Goal: Feedback & Contribution: Leave review/rating

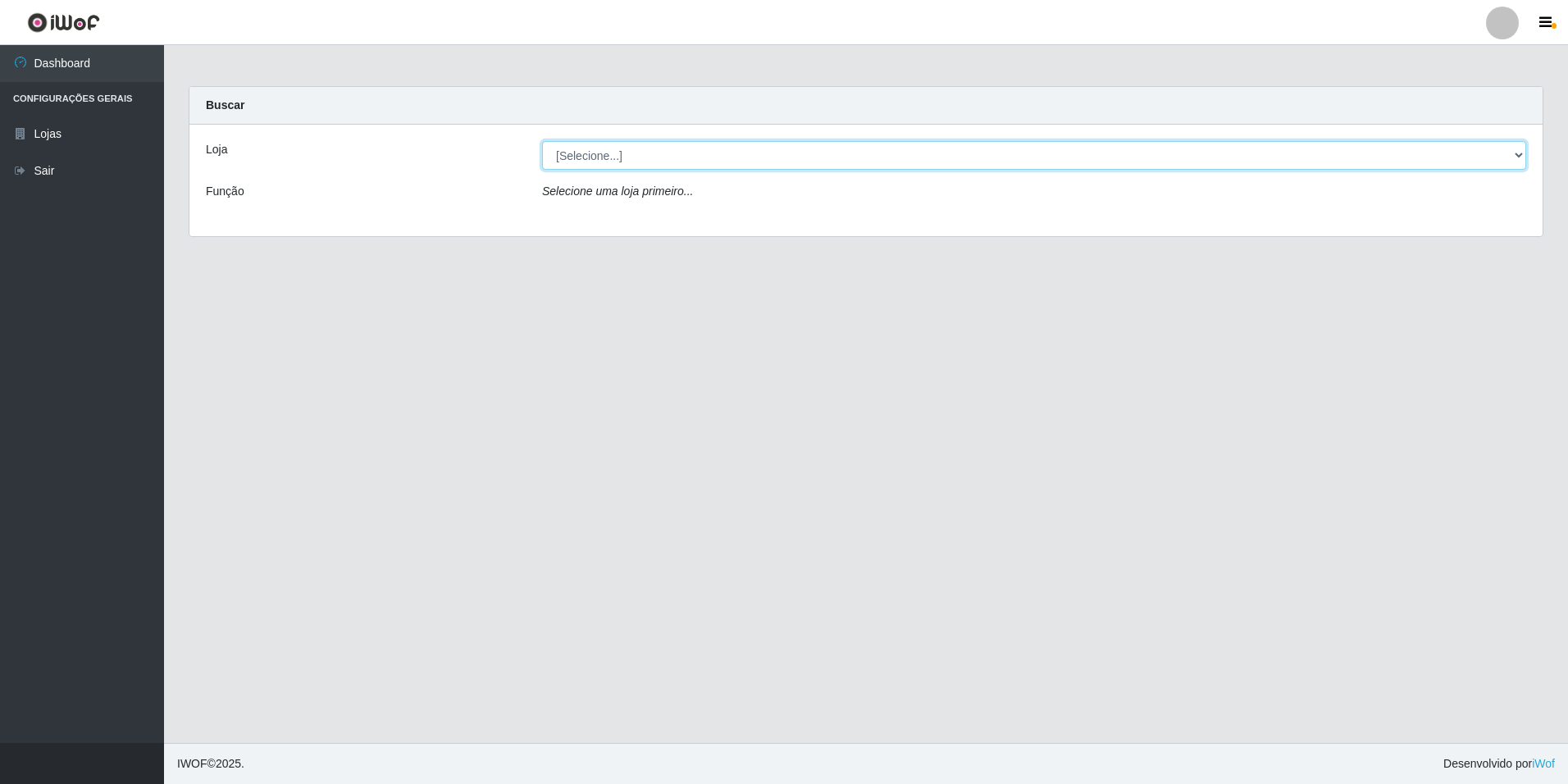
click at [1524, 154] on select "[Selecione...] [GEOGRAPHIC_DATA] - [GEOGRAPHIC_DATA]" at bounding box center [1035, 156] width 984 height 29
select select "528"
click at [542, 141] on select "[Selecione...] [GEOGRAPHIC_DATA] - [GEOGRAPHIC_DATA]" at bounding box center [1035, 156] width 984 height 29
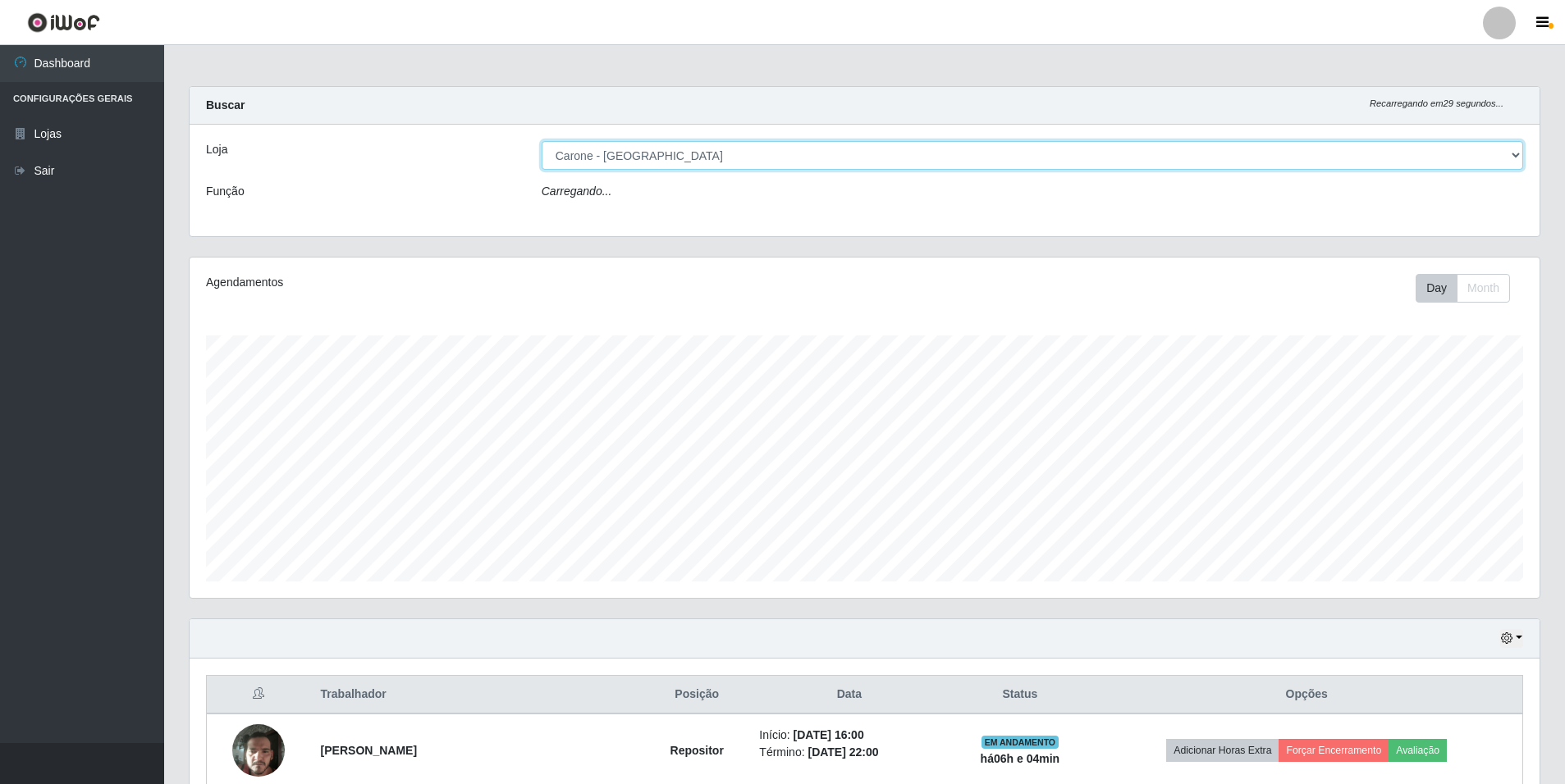
scroll to position [341, 1350]
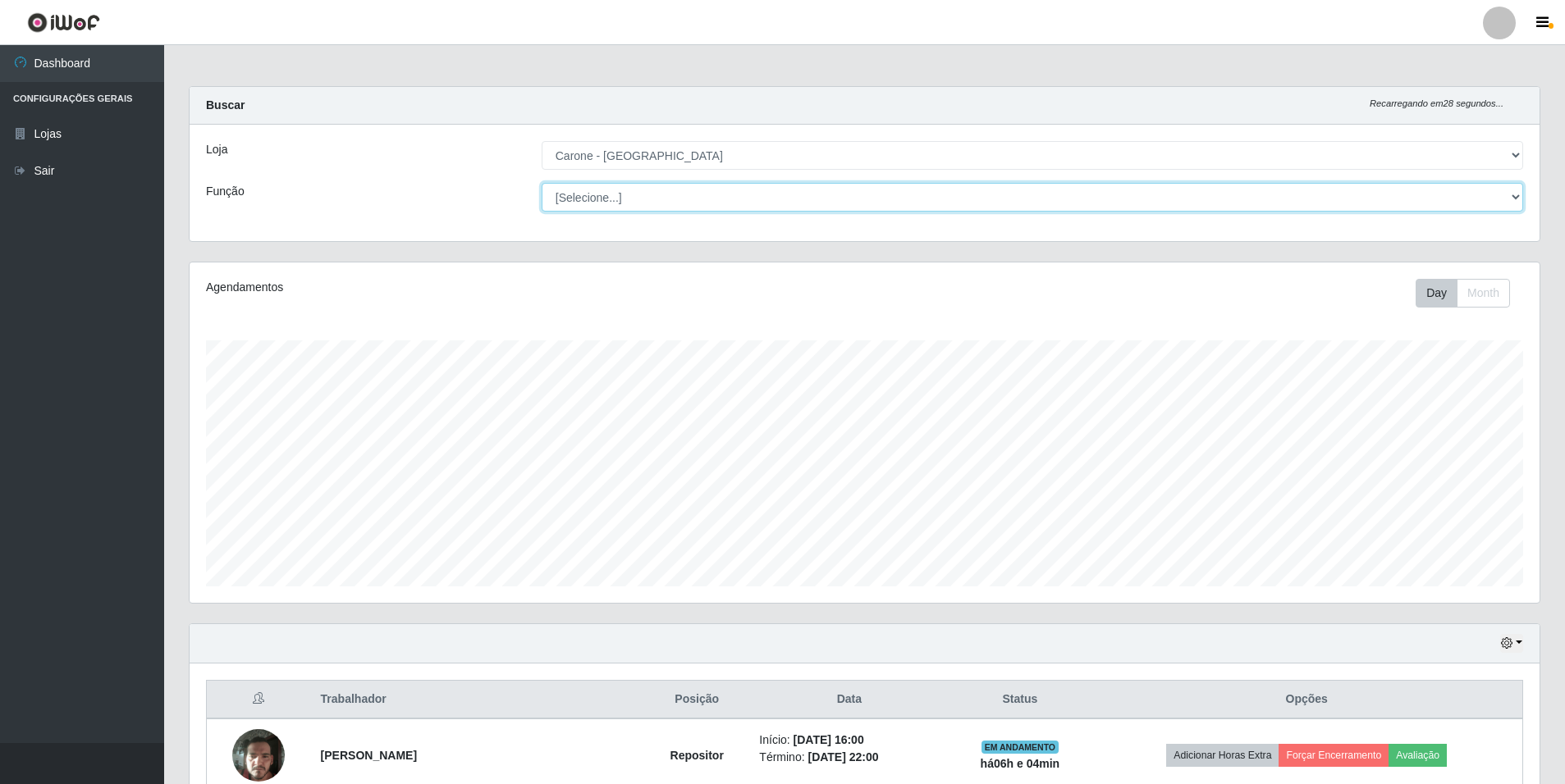
click at [1515, 197] on select "[Selecione...] Auxiliar de Depósito Auxiliar de Depósito + Auxiliar de Depósito…" at bounding box center [1032, 197] width 982 height 29
select select "24"
click at [542, 183] on select "[Selecione...] Auxiliar de Depósito Auxiliar de Depósito + Auxiliar de Depósito…" at bounding box center [1032, 197] width 982 height 29
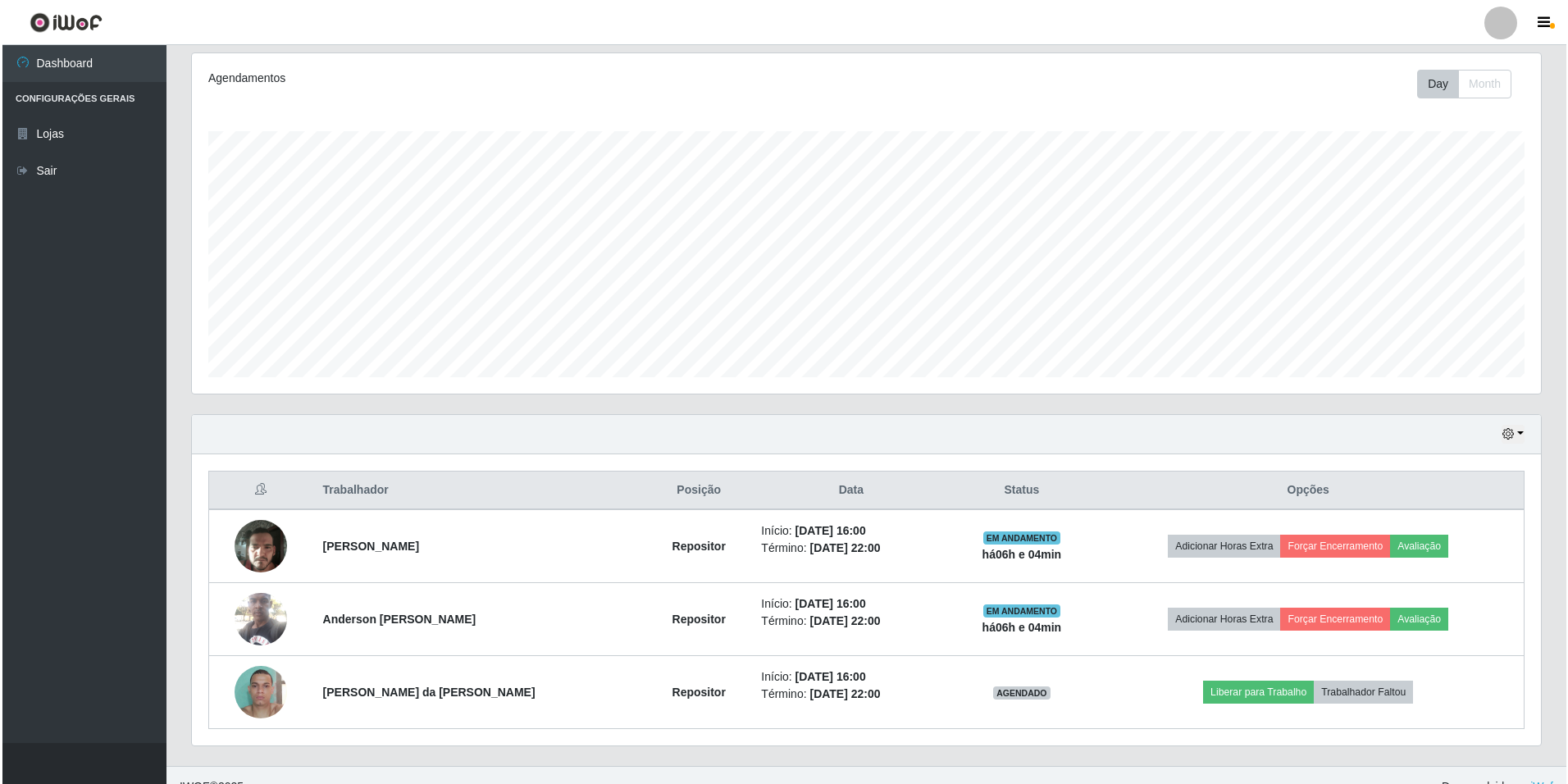
scroll to position [232, 0]
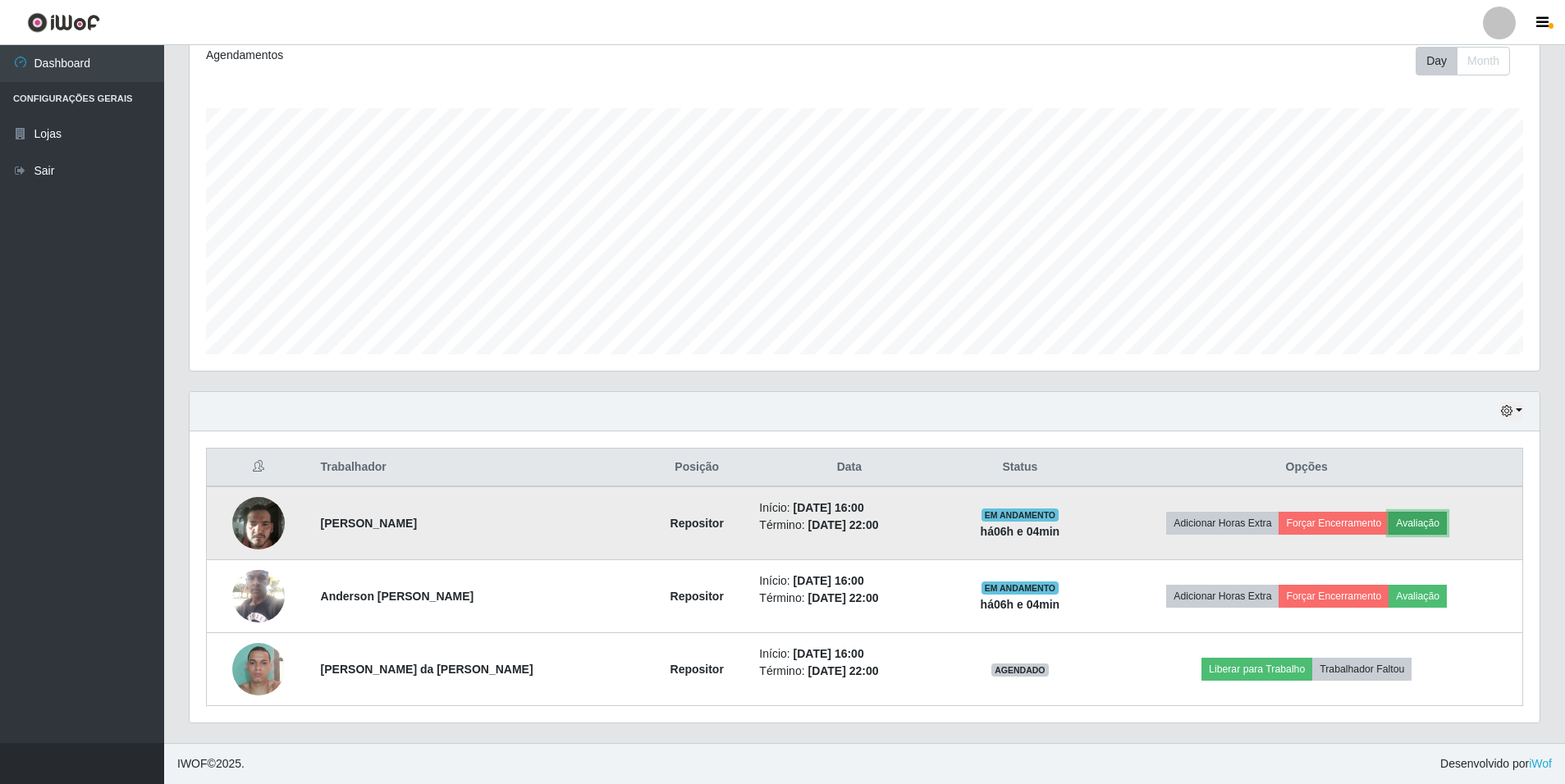
click at [1413, 522] on button "Avaliação" at bounding box center [1417, 523] width 59 height 23
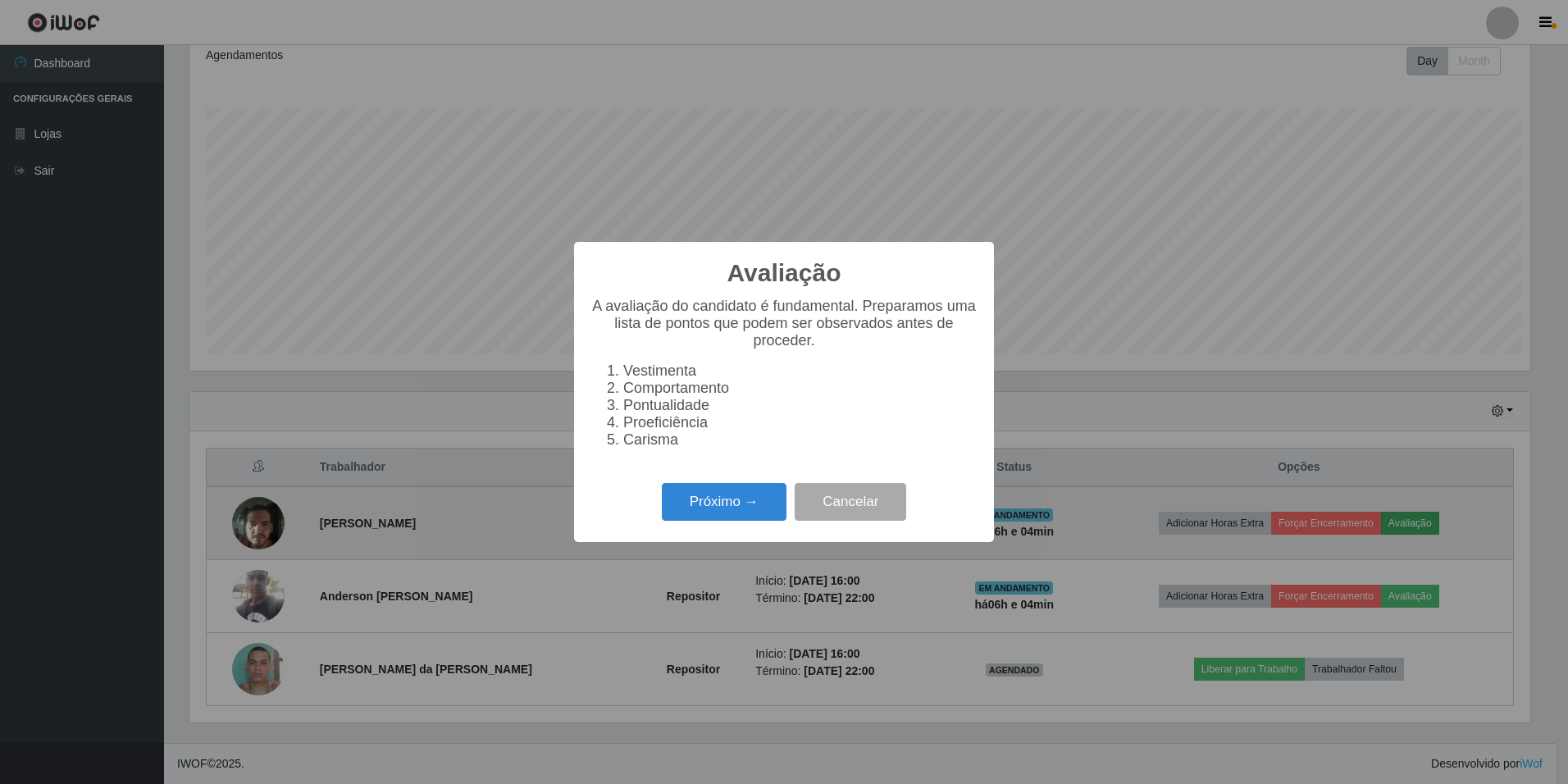
scroll to position [341, 1341]
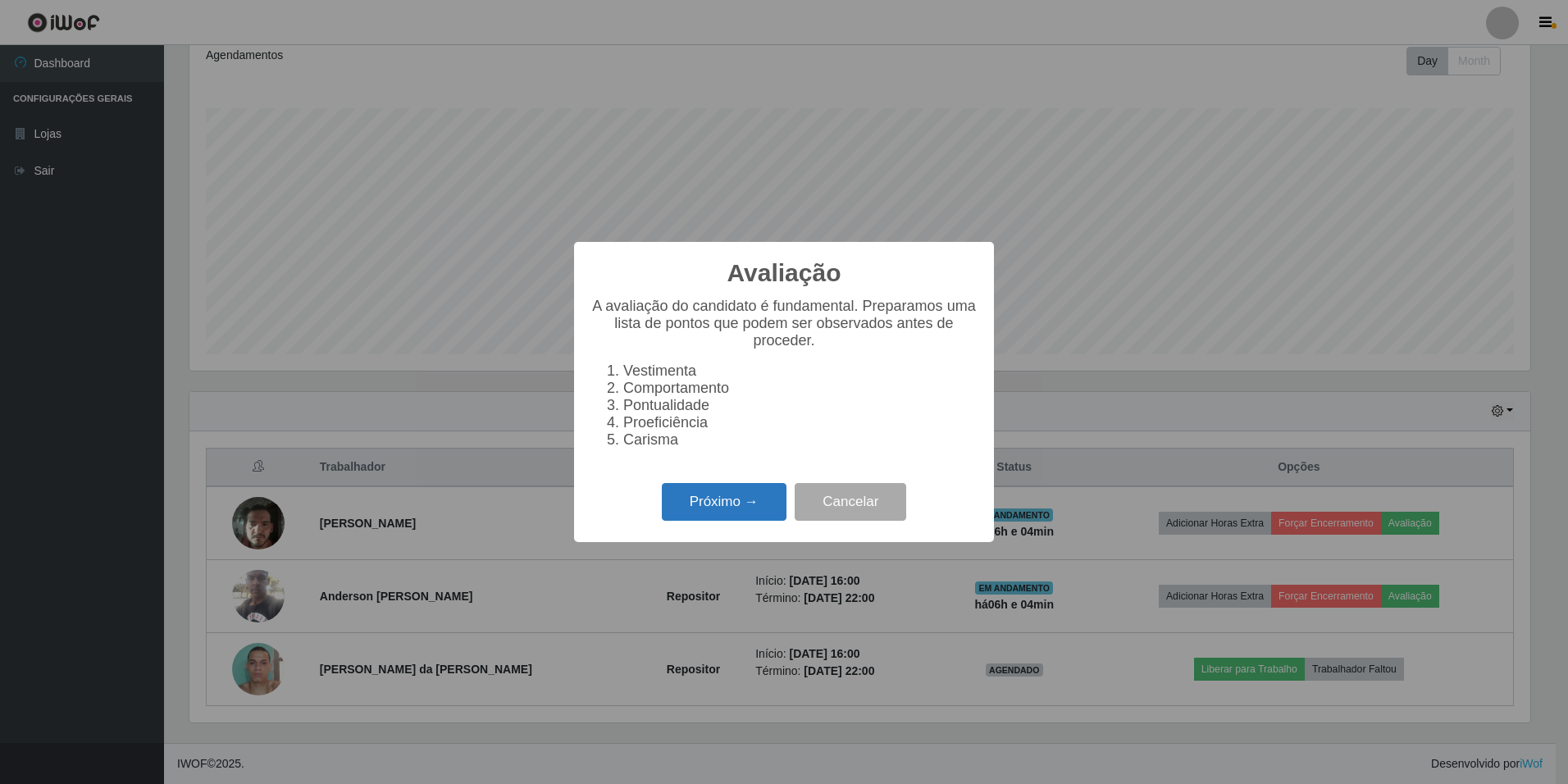
click at [717, 515] on button "Próximo →" at bounding box center [725, 502] width 124 height 39
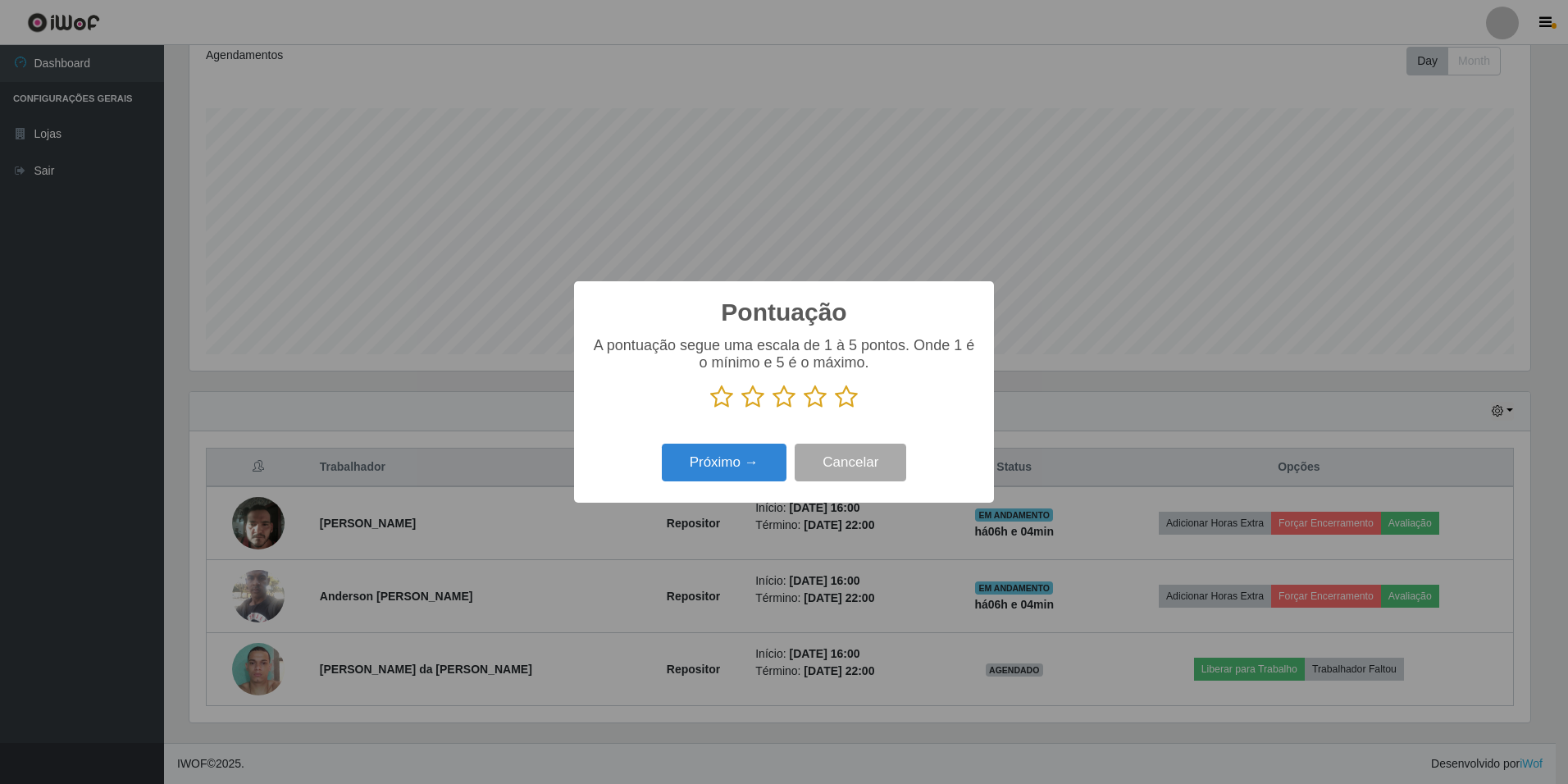
scroll to position [819939, 818938]
click at [787, 400] on icon at bounding box center [783, 397] width 23 height 24
click at [772, 409] on input "radio" at bounding box center [772, 409] width 0 height 0
click at [753, 468] on button "Próximo →" at bounding box center [725, 462] width 124 height 39
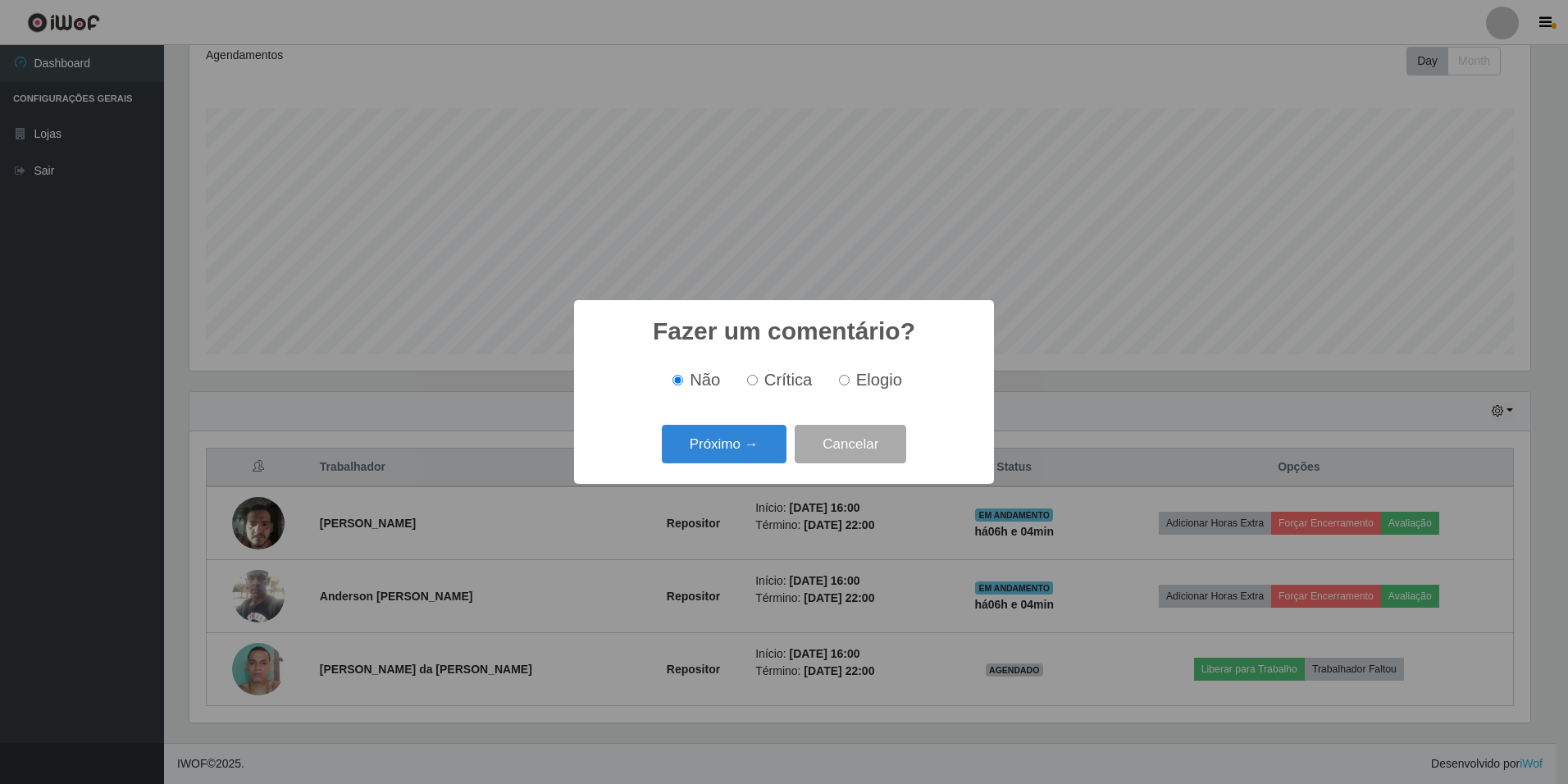
click at [755, 379] on input "Crítica" at bounding box center [752, 380] width 11 height 11
radio input "true"
click at [740, 443] on button "Próximo →" at bounding box center [725, 444] width 124 height 39
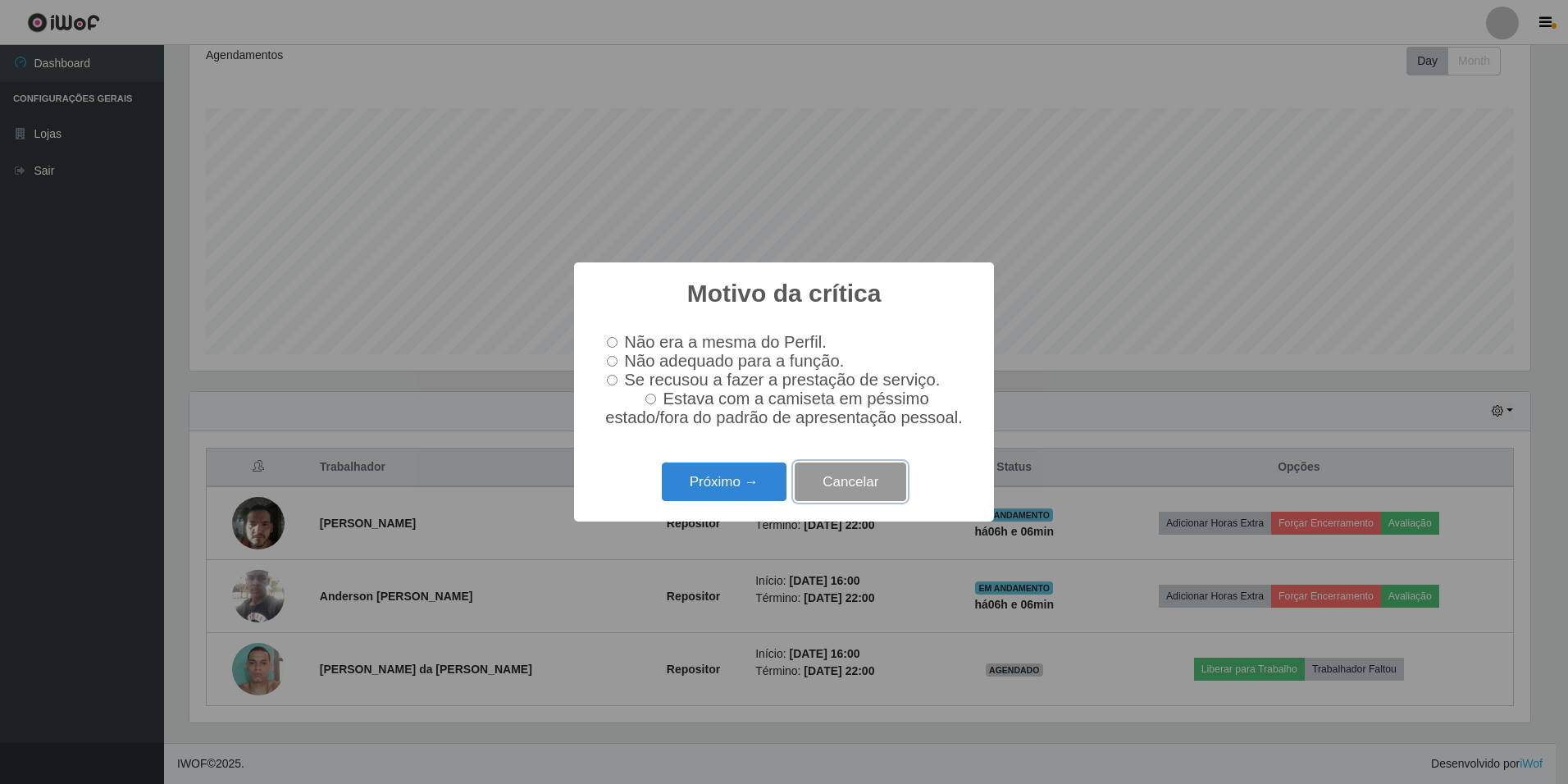
click at [816, 483] on button "Cancelar" at bounding box center [851, 481] width 112 height 39
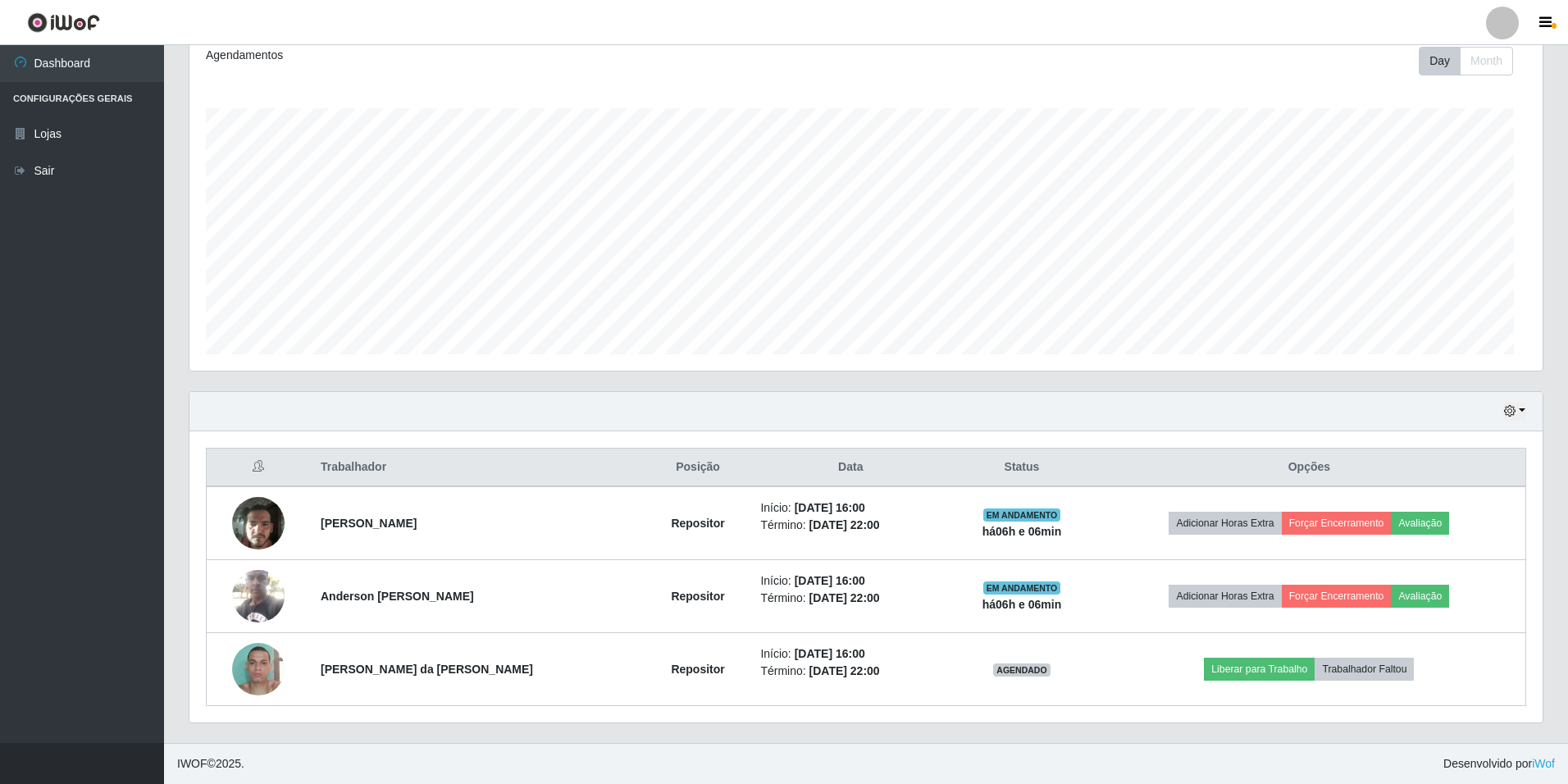
scroll to position [341, 1349]
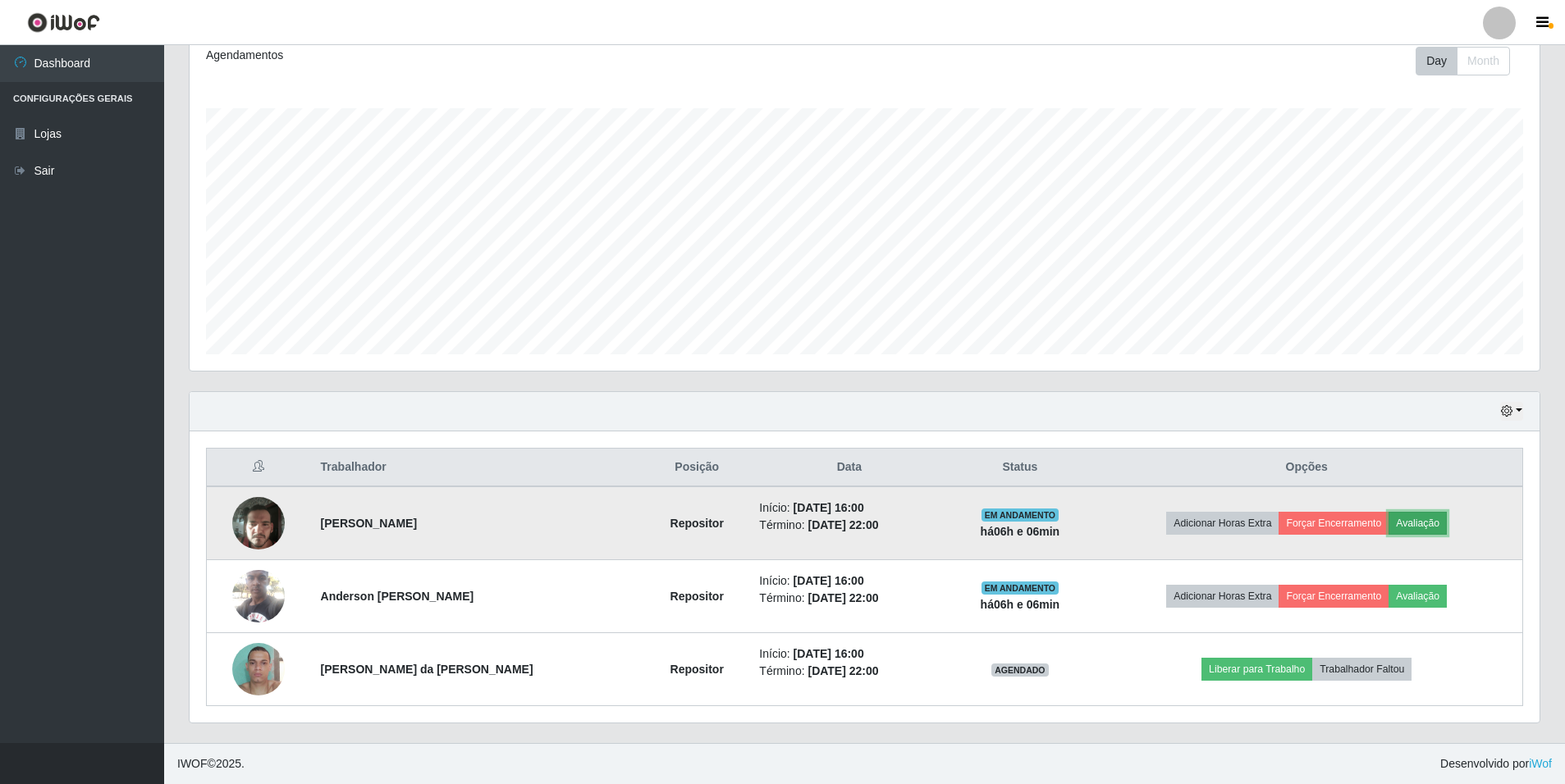
click at [1428, 521] on button "Avaliação" at bounding box center [1417, 523] width 59 height 23
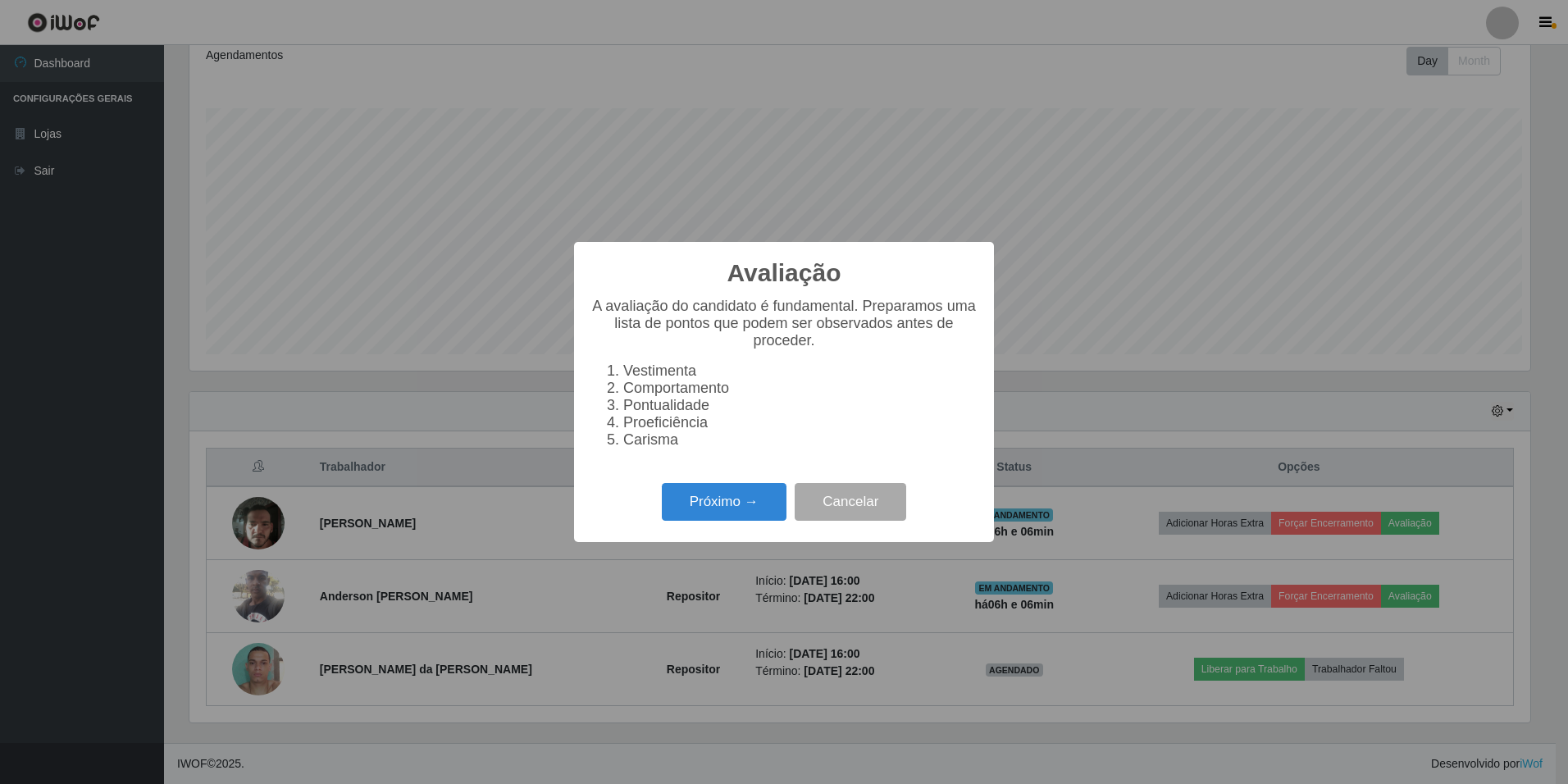
scroll to position [341, 1341]
click at [702, 497] on button "Próximo →" at bounding box center [725, 502] width 124 height 39
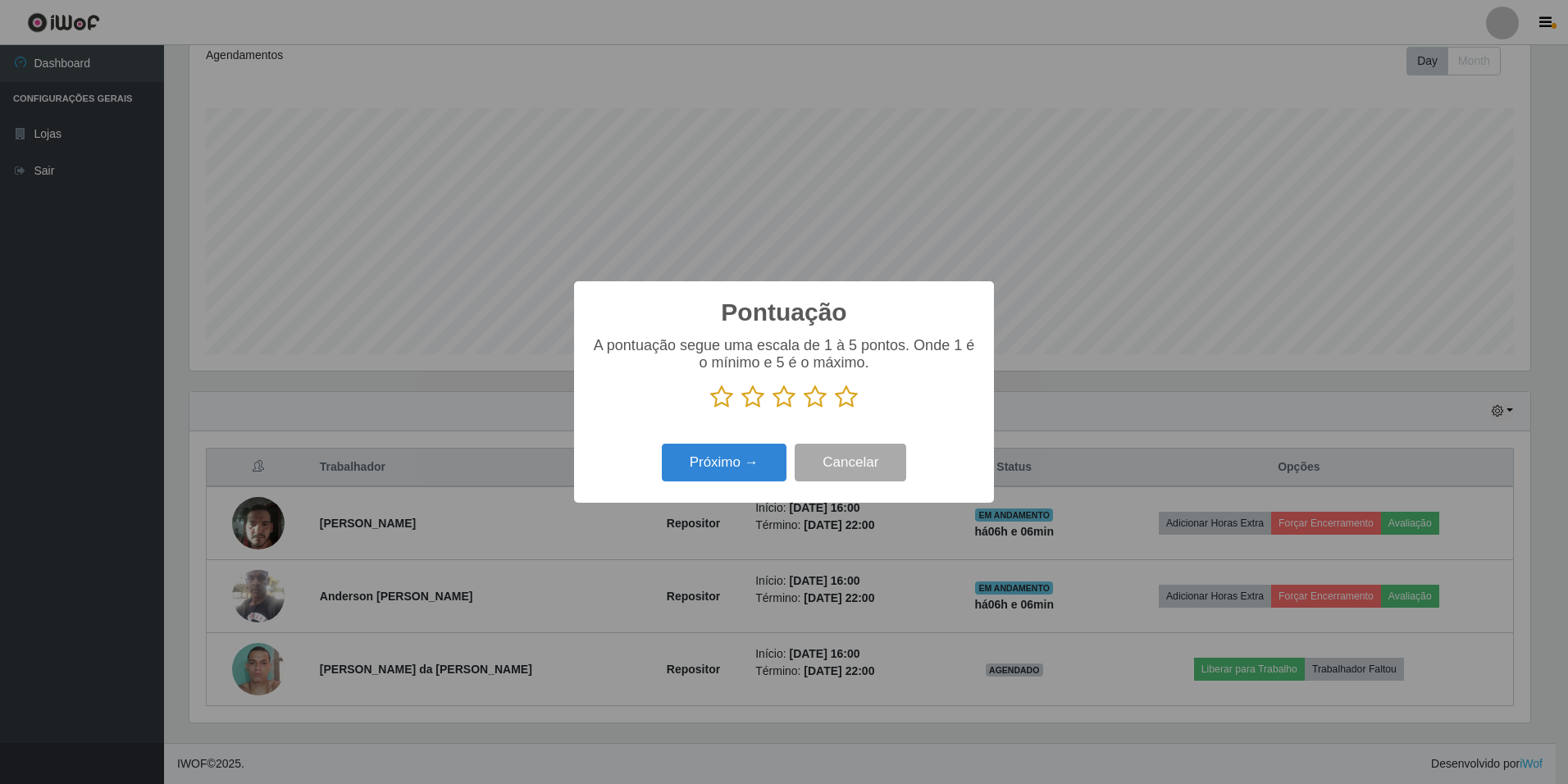
scroll to position [819939, 818938]
click at [783, 397] on icon at bounding box center [783, 397] width 23 height 24
click at [772, 409] on input "radio" at bounding box center [772, 409] width 0 height 0
click at [754, 465] on button "Próximo →" at bounding box center [725, 462] width 124 height 39
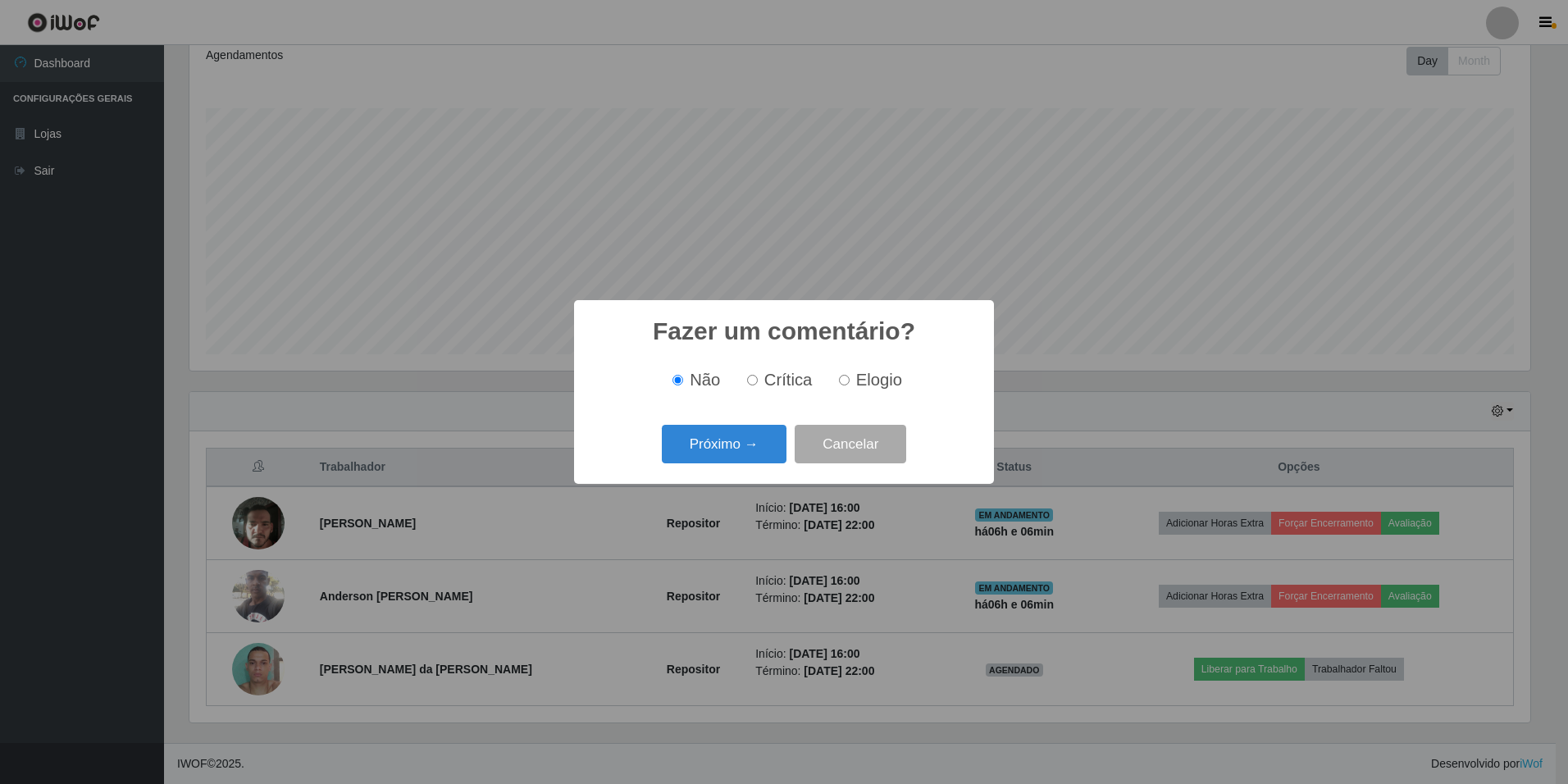
click at [843, 378] on input "Elogio" at bounding box center [844, 380] width 11 height 11
radio input "true"
click at [734, 441] on button "Próximo →" at bounding box center [725, 444] width 124 height 39
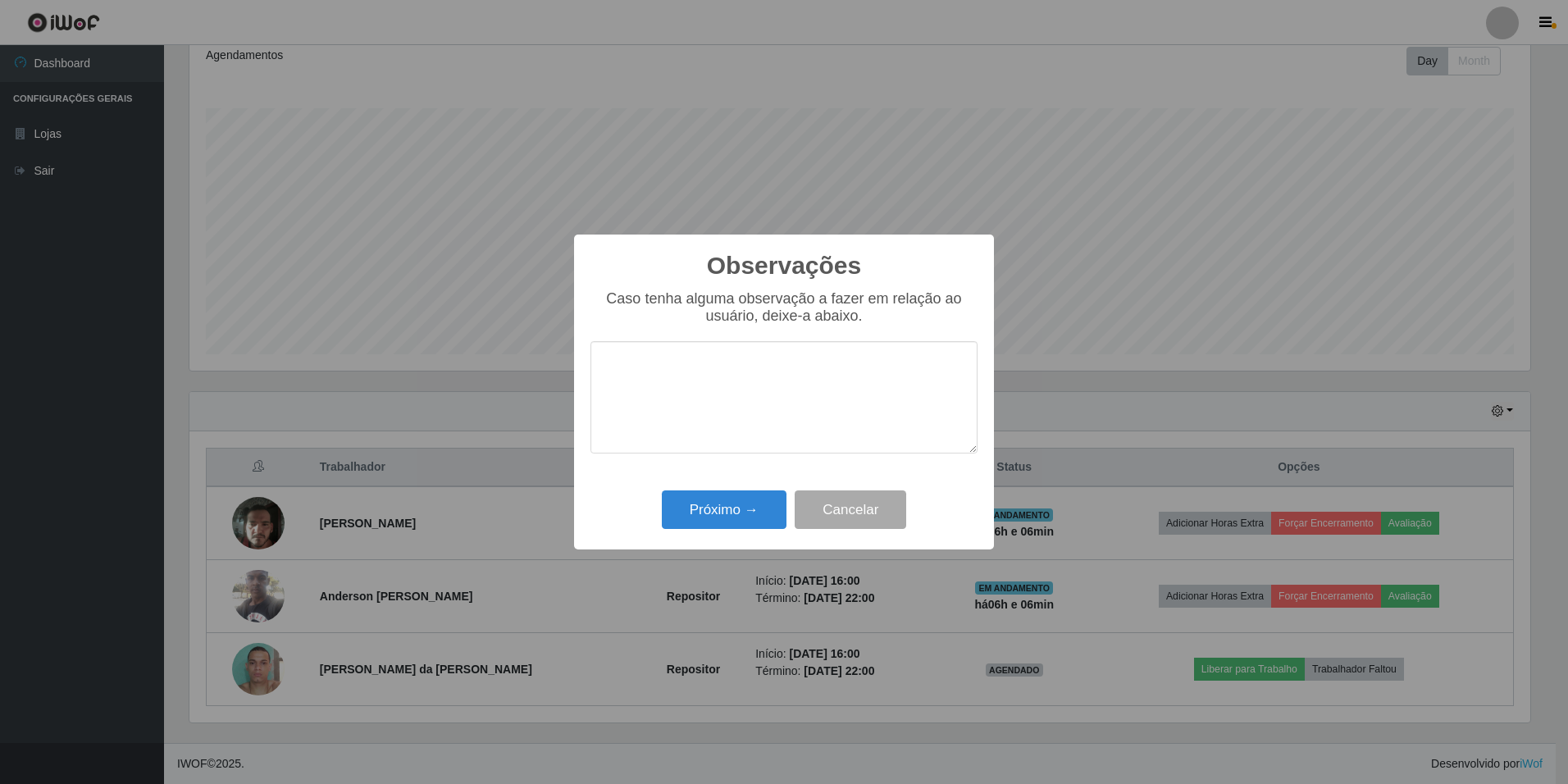
click at [651, 376] on textarea at bounding box center [784, 397] width 387 height 113
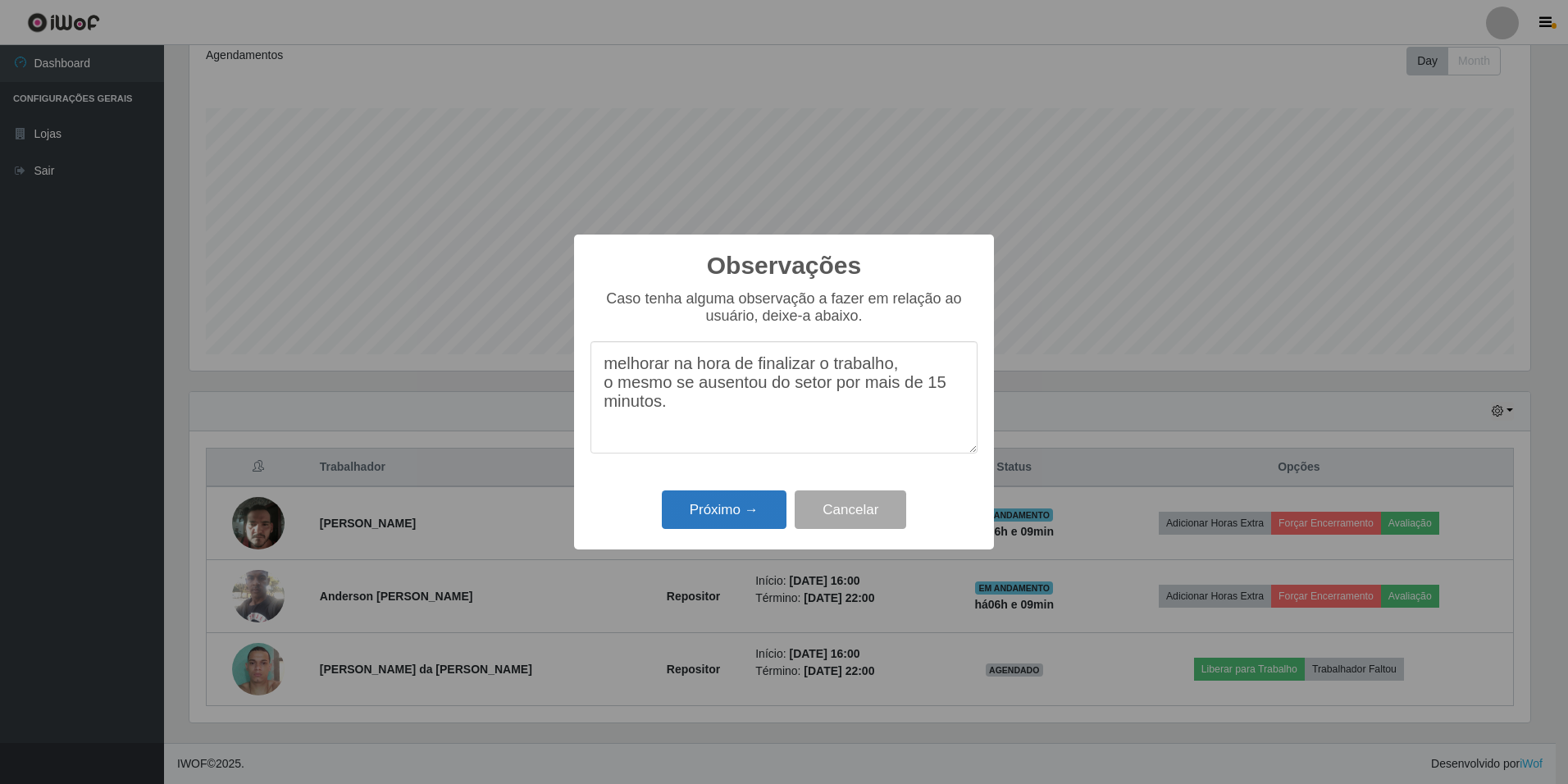
type textarea "melhorar na hora de finalizar o trabalho, o mesmo se ausentou do setor por mais…"
click at [750, 503] on button "Próximo →" at bounding box center [725, 509] width 124 height 39
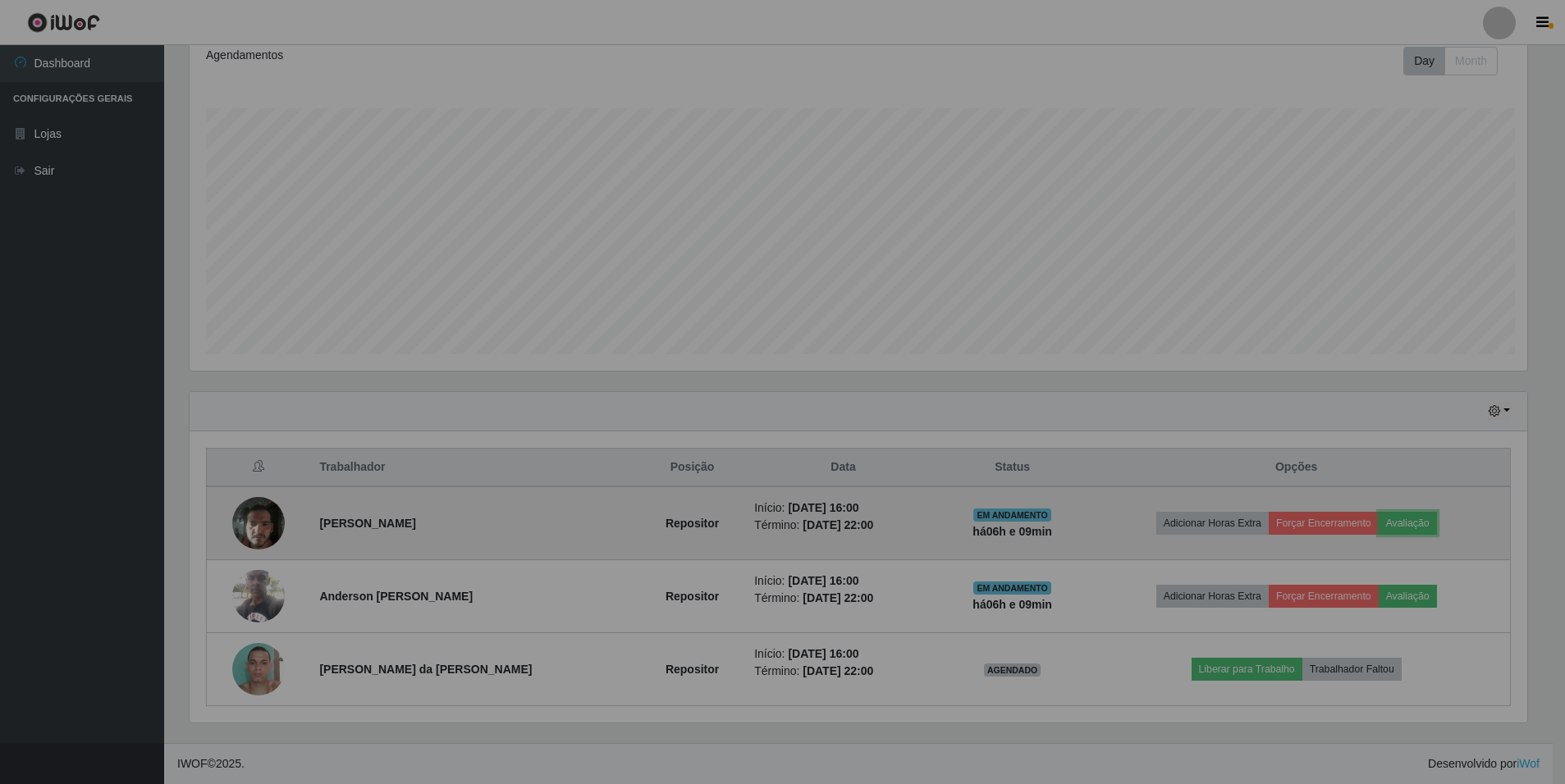
scroll to position [341, 1350]
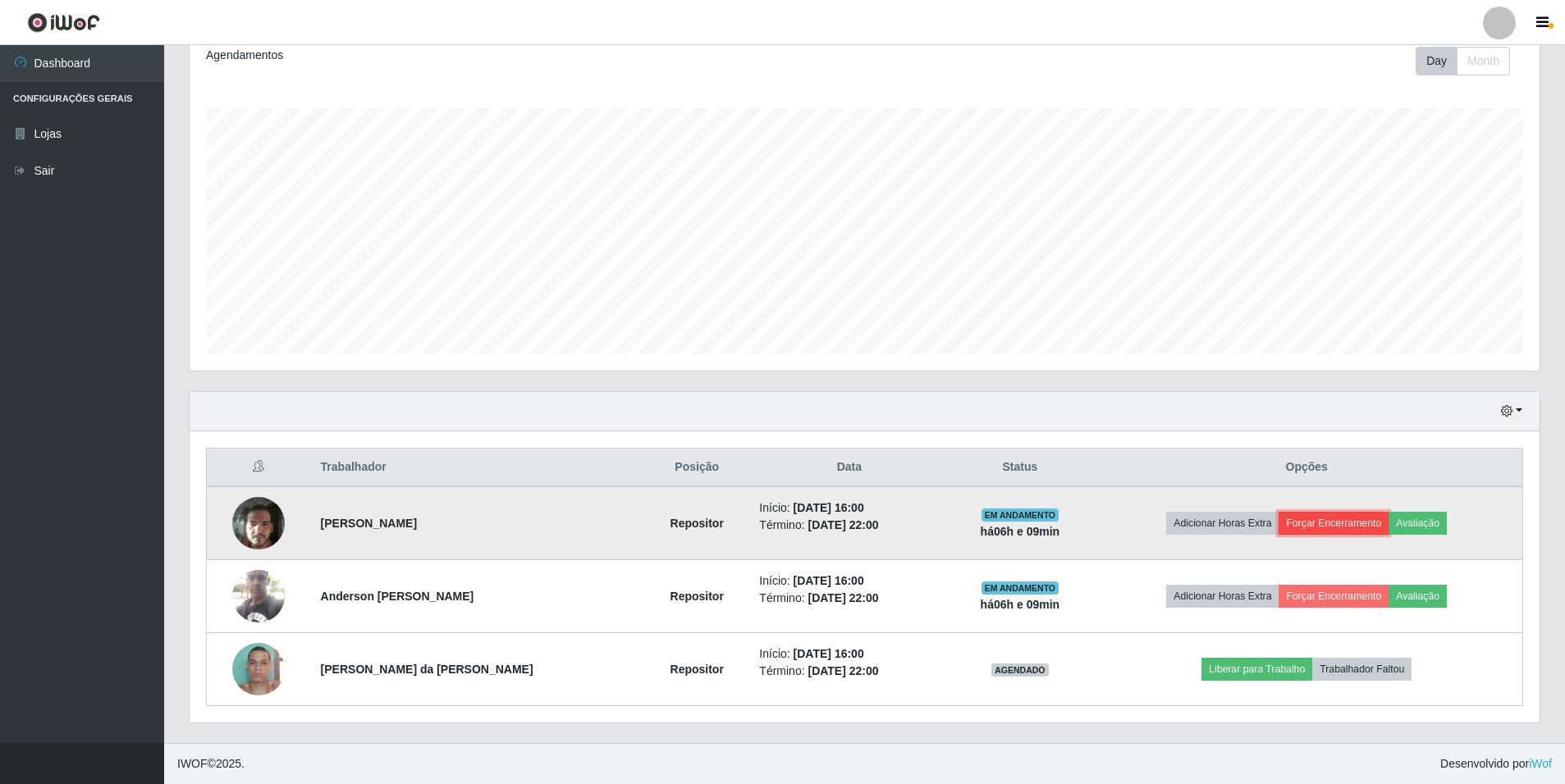
click at [1324, 517] on button "Forçar Encerramento" at bounding box center [1333, 523] width 110 height 23
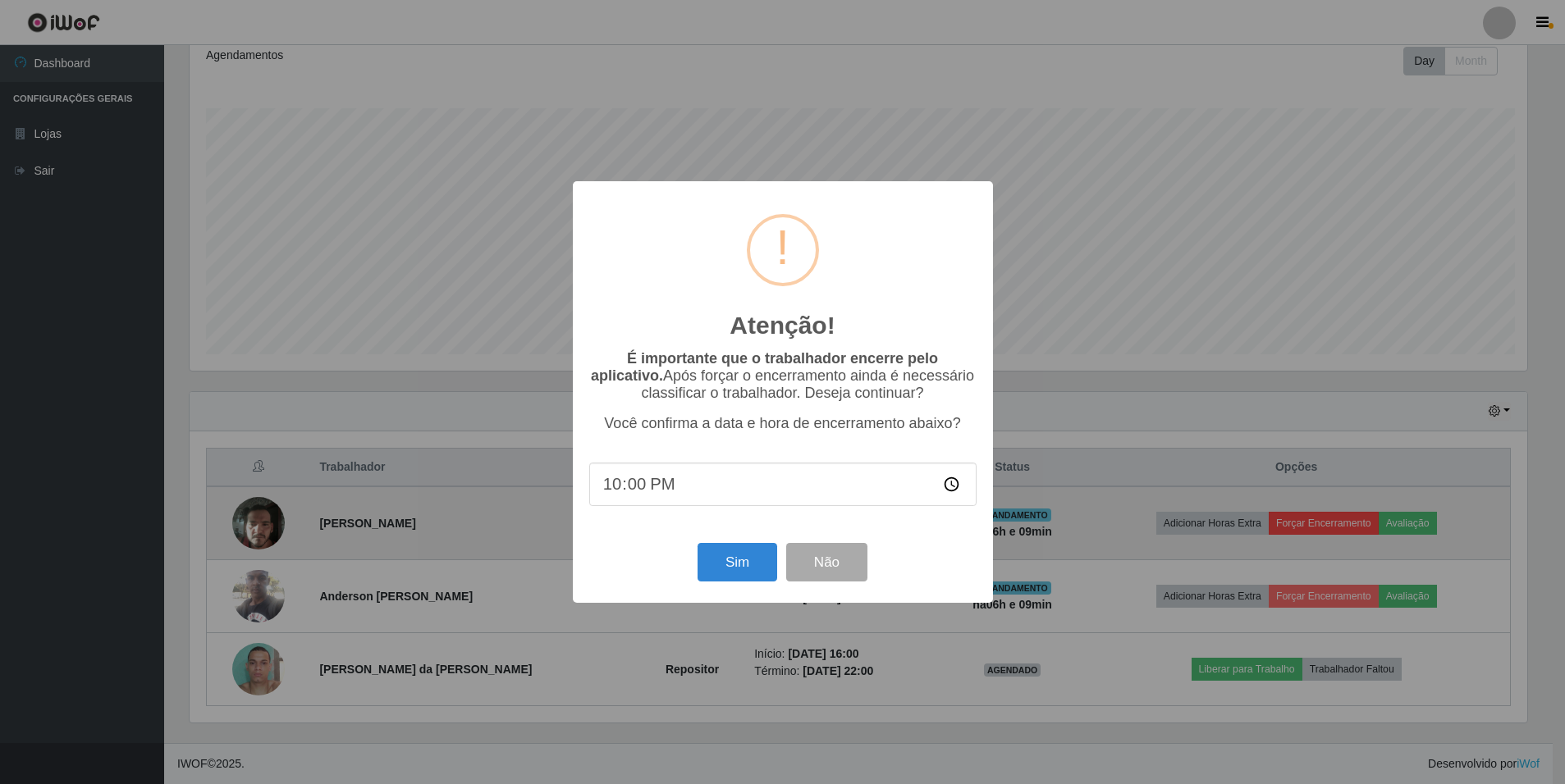
scroll to position [341, 1341]
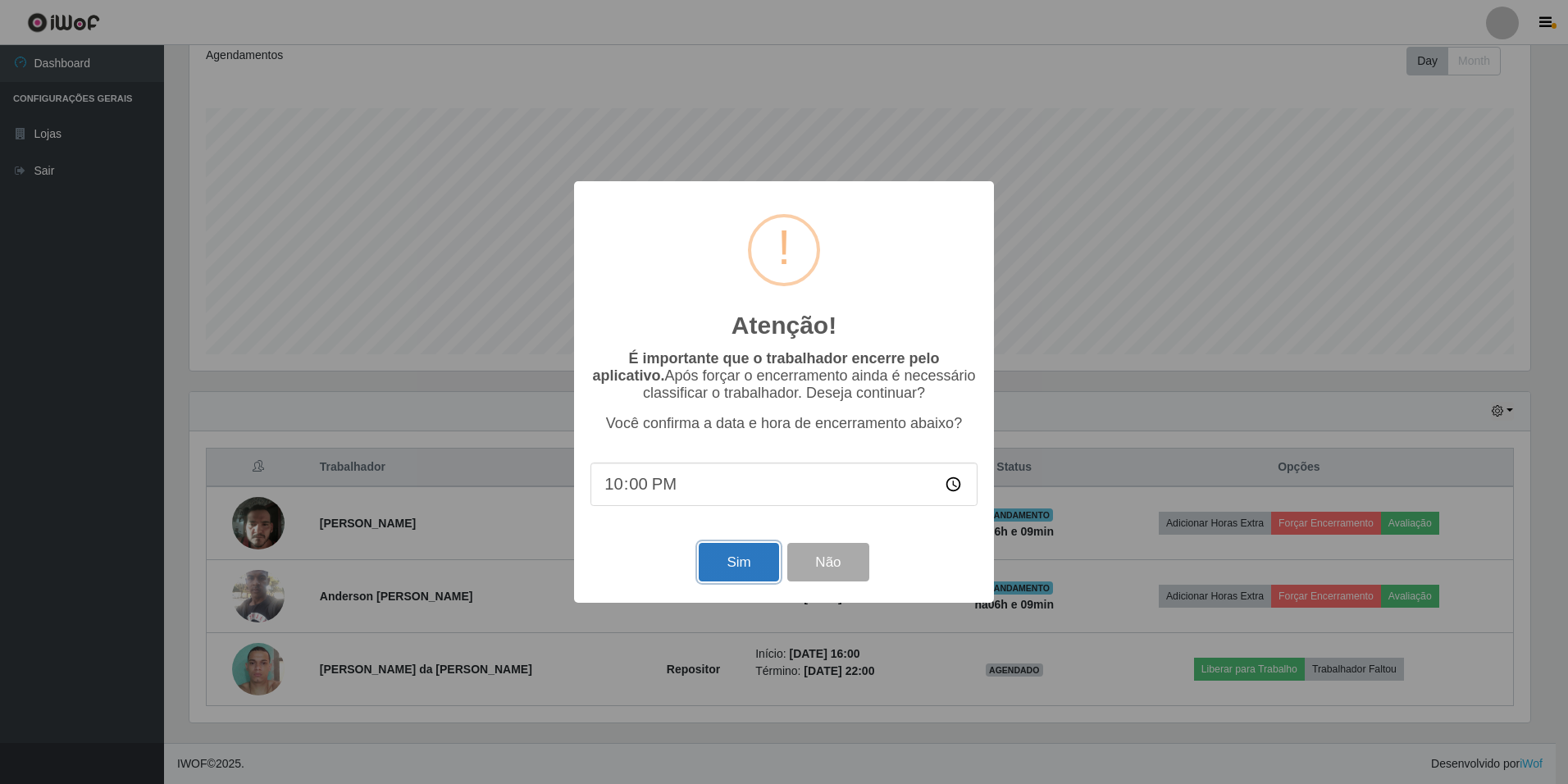
click at [745, 563] on button "Sim" at bounding box center [739, 562] width 79 height 39
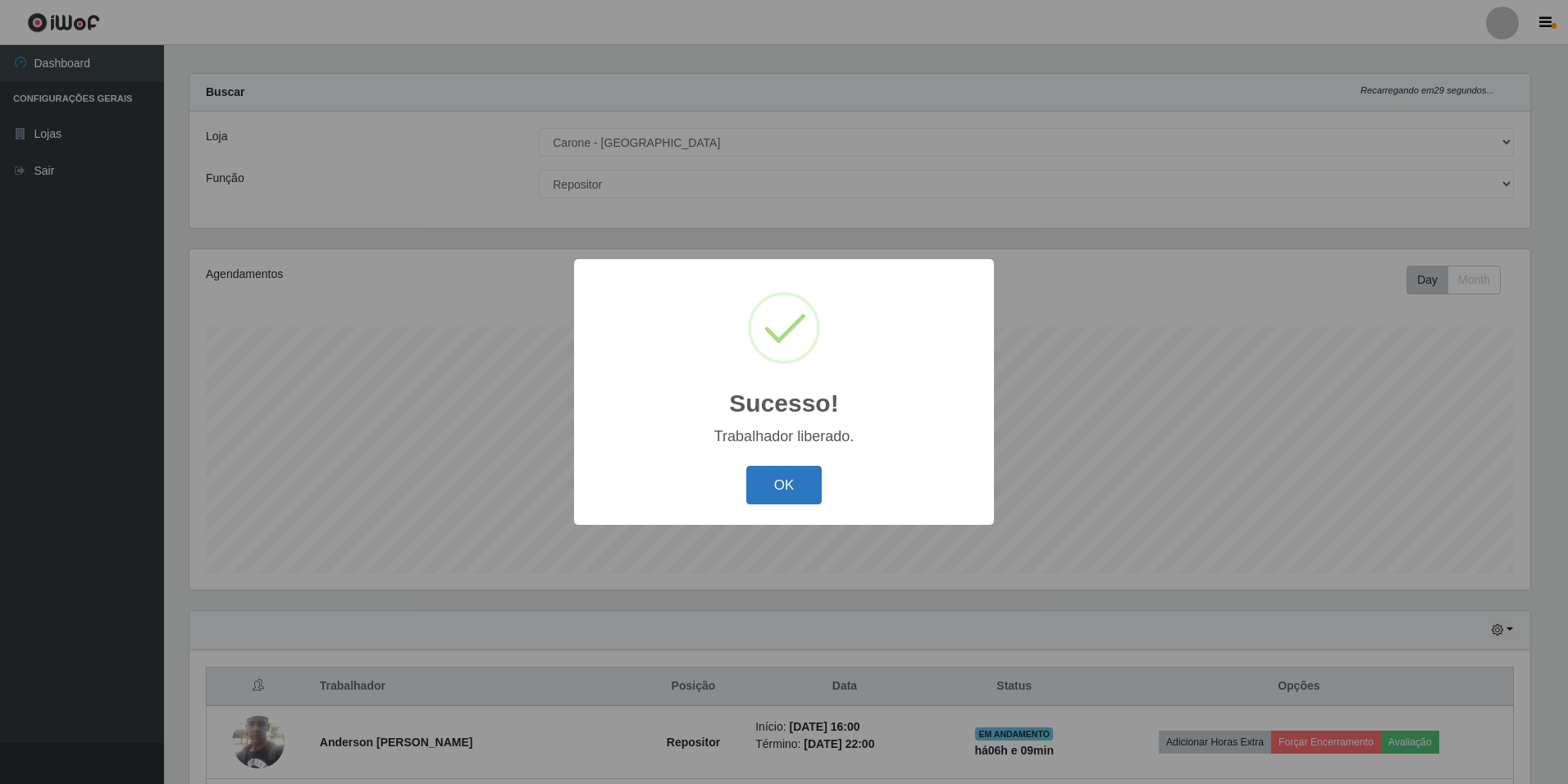
click at [784, 476] on button "OK" at bounding box center [784, 485] width 77 height 39
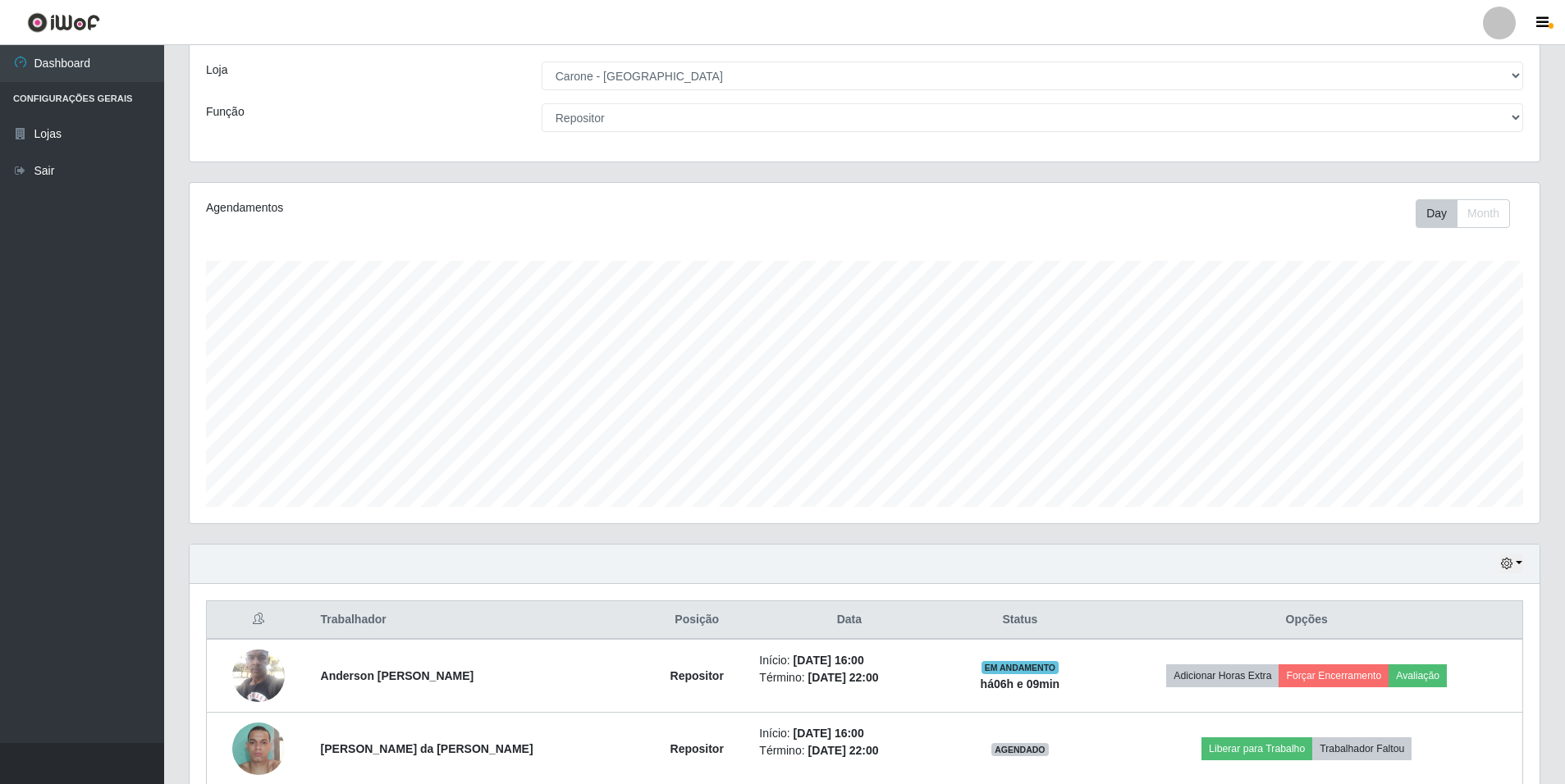
scroll to position [160, 0]
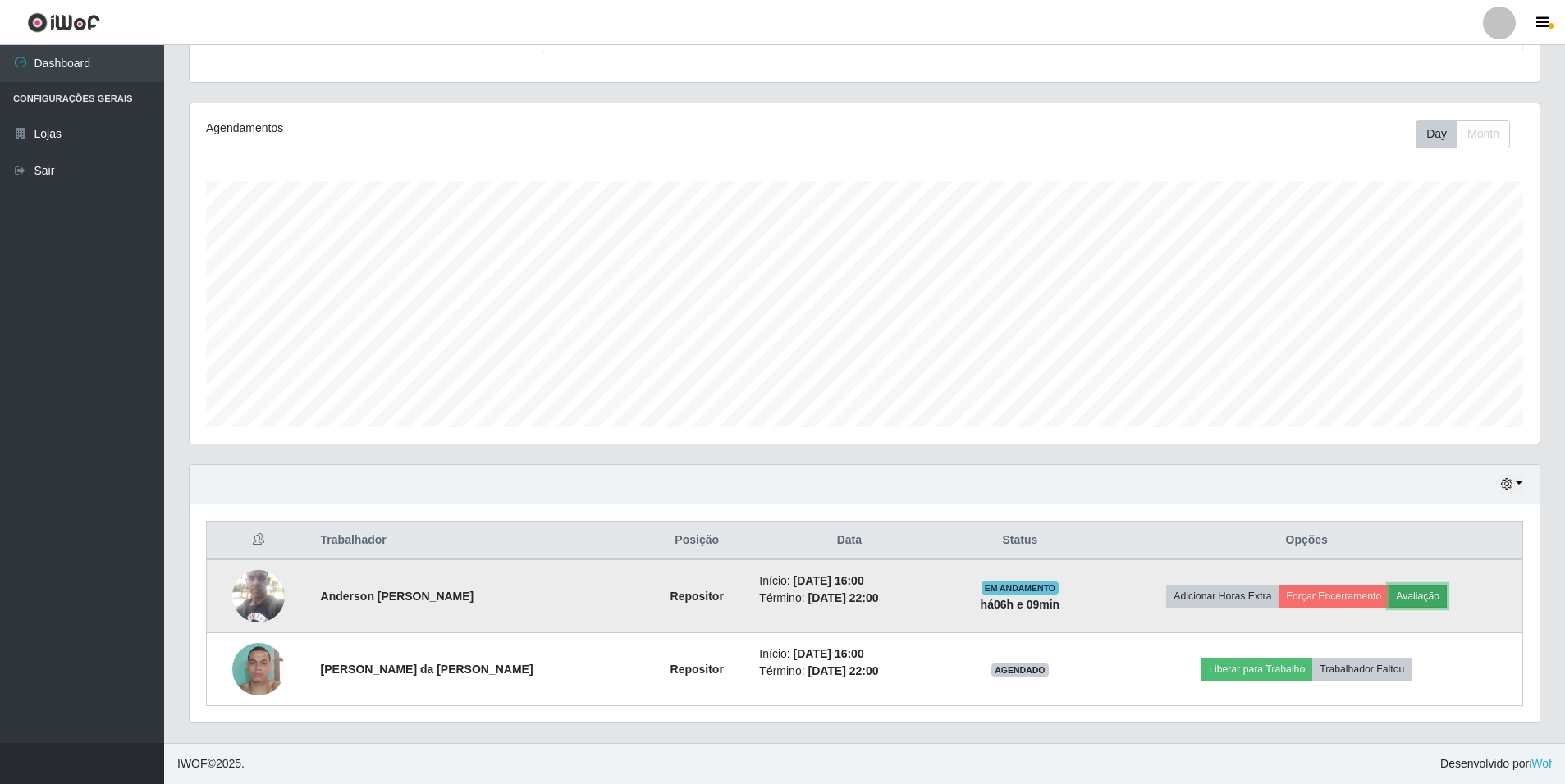
click at [1417, 598] on button "Avaliação" at bounding box center [1417, 596] width 59 height 23
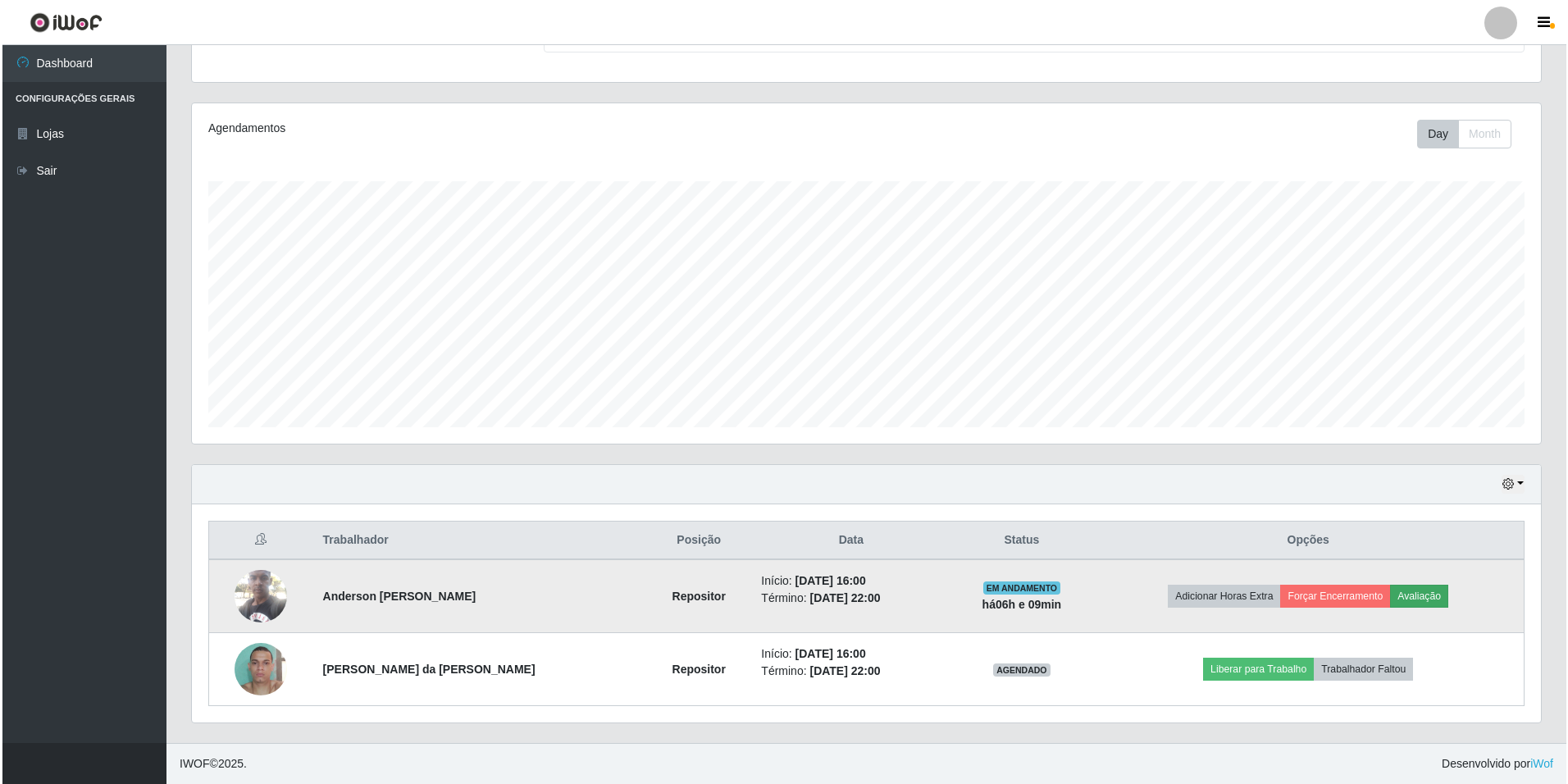
scroll to position [341, 1341]
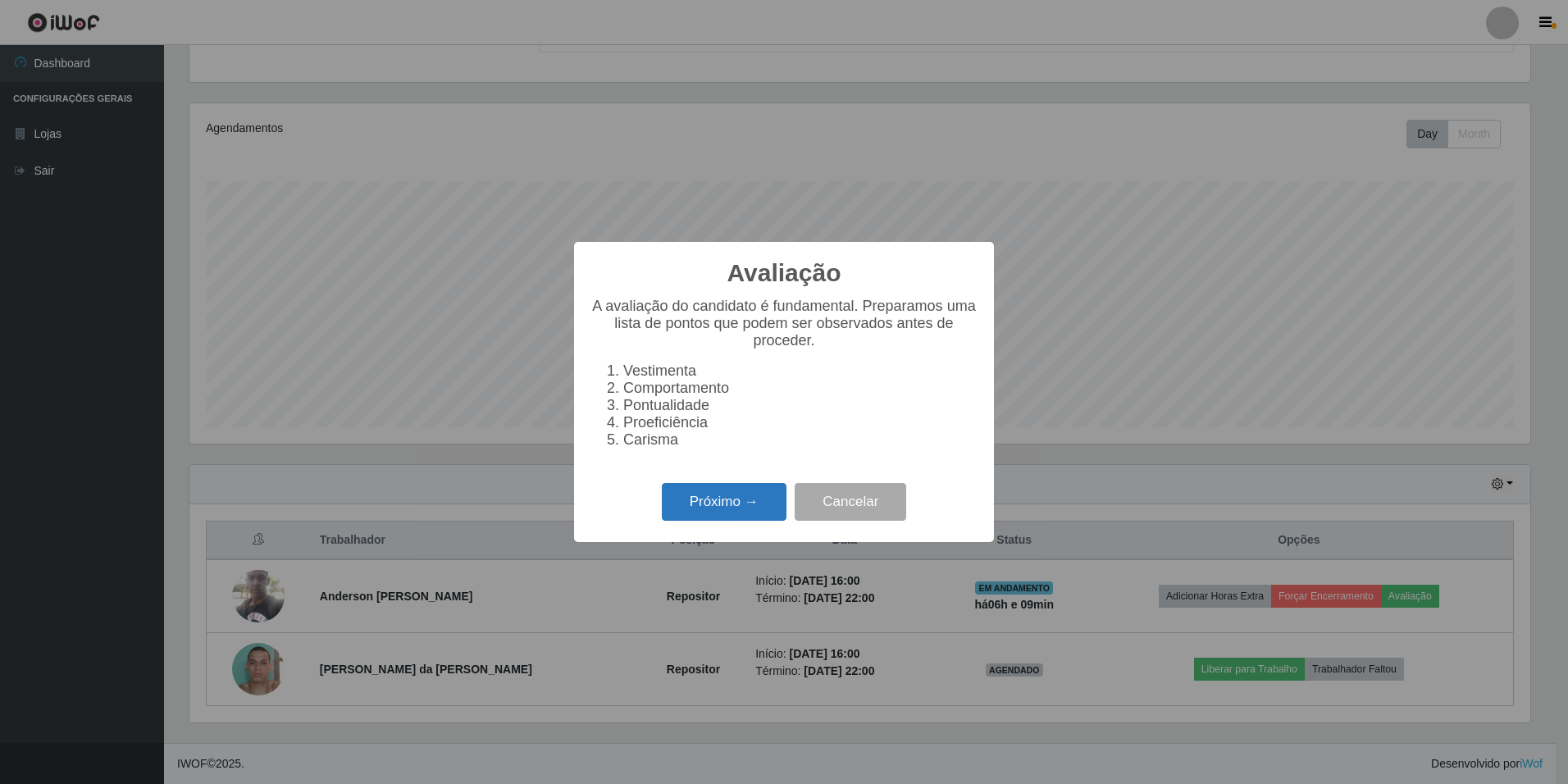
click at [723, 506] on button "Próximo →" at bounding box center [725, 502] width 124 height 39
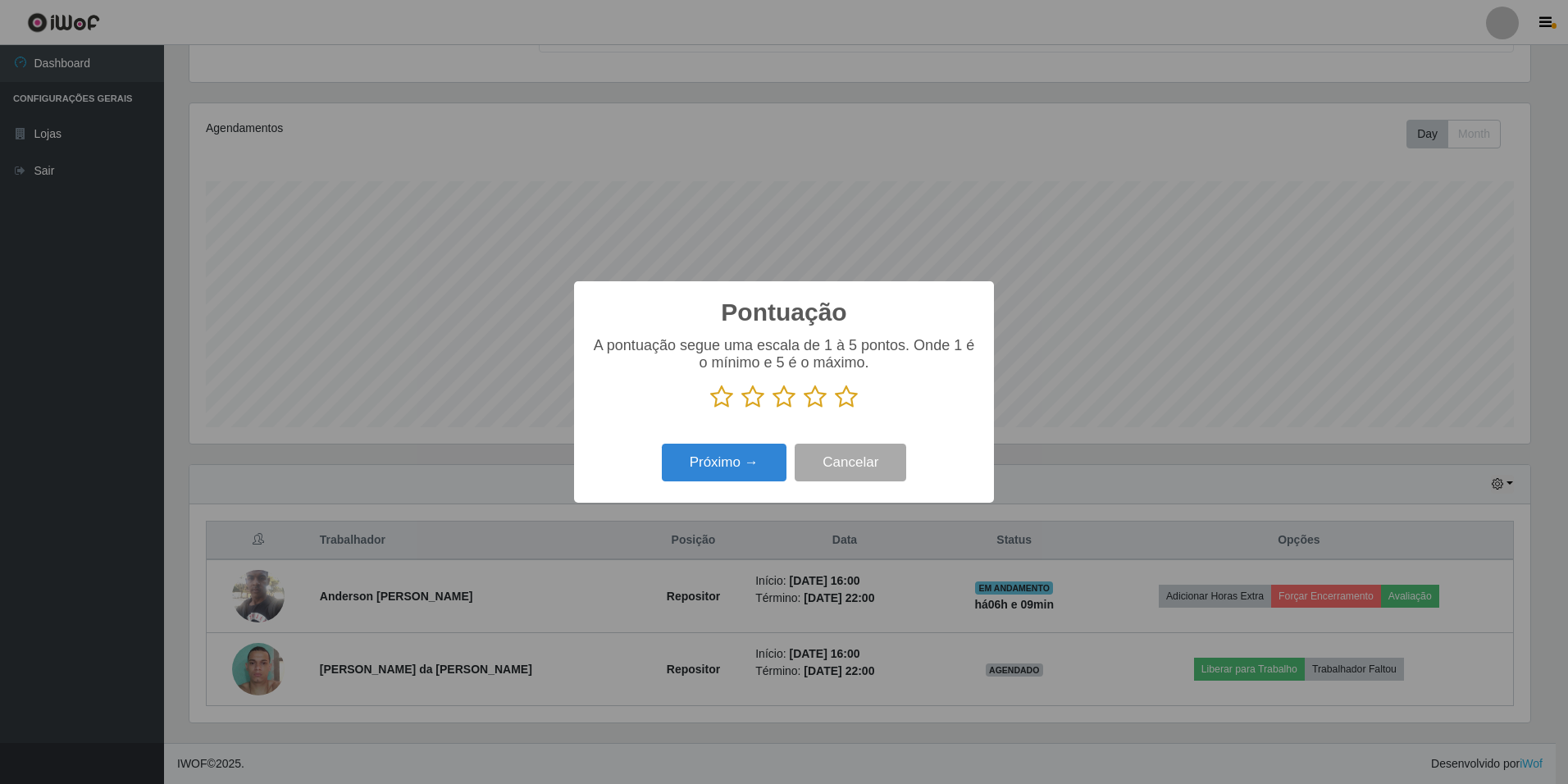
scroll to position [819939, 818938]
click at [849, 398] on icon at bounding box center [846, 397] width 23 height 24
click at [835, 409] on input "radio" at bounding box center [835, 409] width 0 height 0
click at [730, 462] on button "Próximo →" at bounding box center [725, 462] width 124 height 39
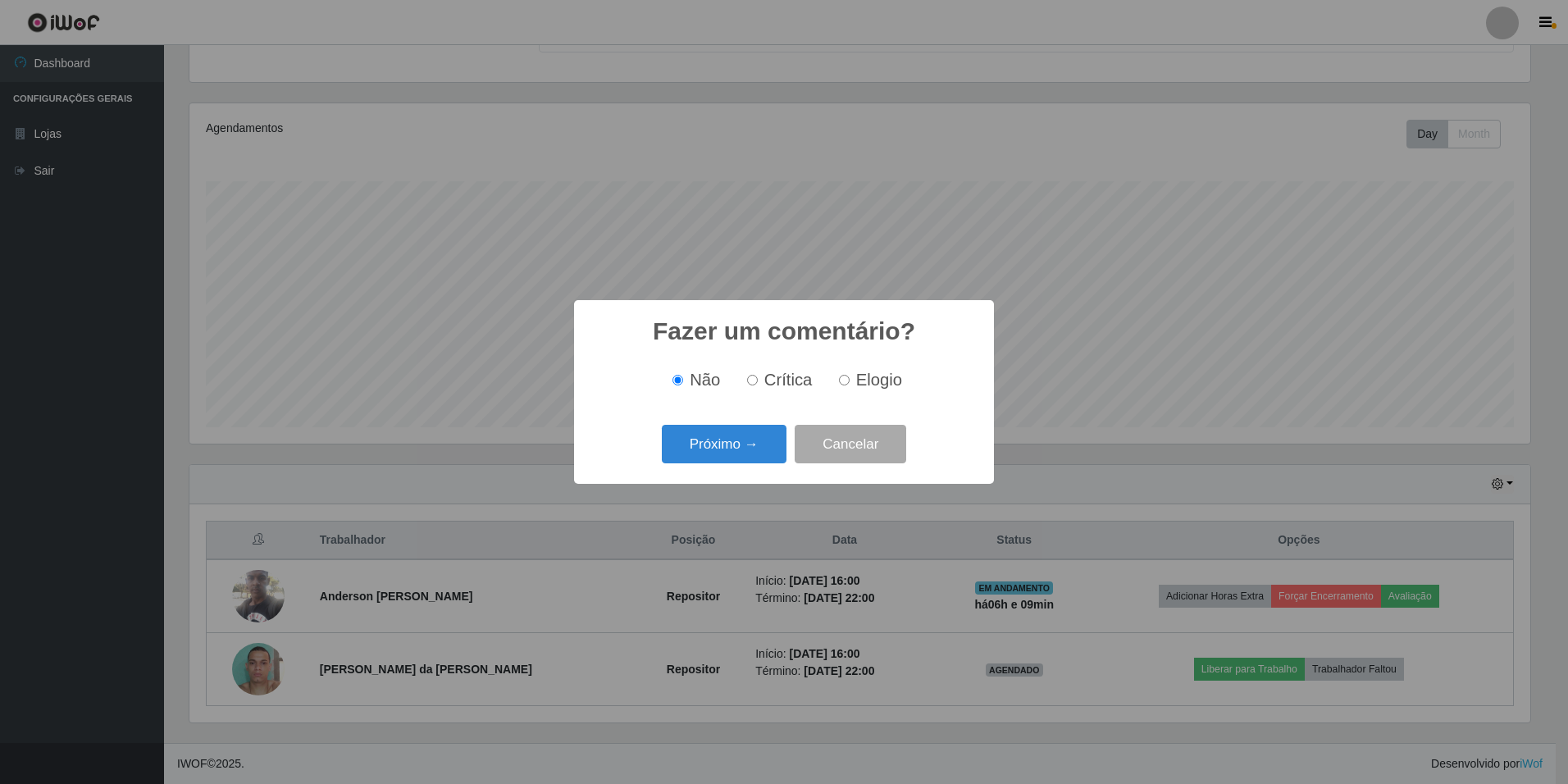
click at [845, 381] on input "Elogio" at bounding box center [844, 380] width 11 height 11
radio input "true"
click at [717, 443] on button "Próximo →" at bounding box center [725, 444] width 124 height 39
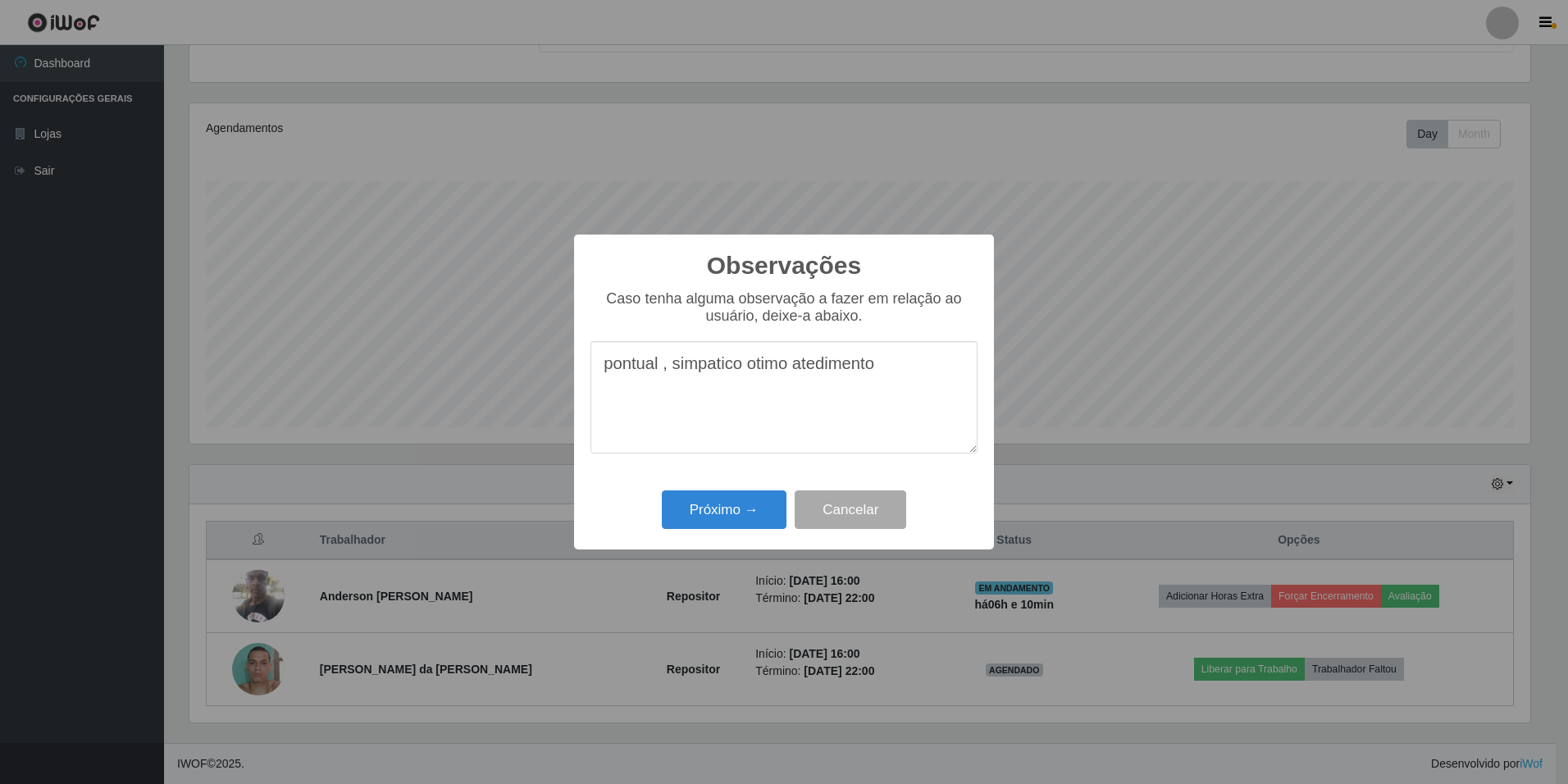
click at [705, 374] on textarea "pontual , simpatico otimo atedimento" at bounding box center [784, 397] width 387 height 113
click at [746, 368] on textarea "pontual , simpático ótimo atendimento" at bounding box center [784, 397] width 387 height 113
click at [897, 367] on textarea "pontual , simpático ,ótimo atendimento" at bounding box center [784, 397] width 387 height 113
type textarea "pontual , simpático ,ótimo atendimento carismático"
click at [740, 496] on button "Próximo →" at bounding box center [725, 509] width 124 height 39
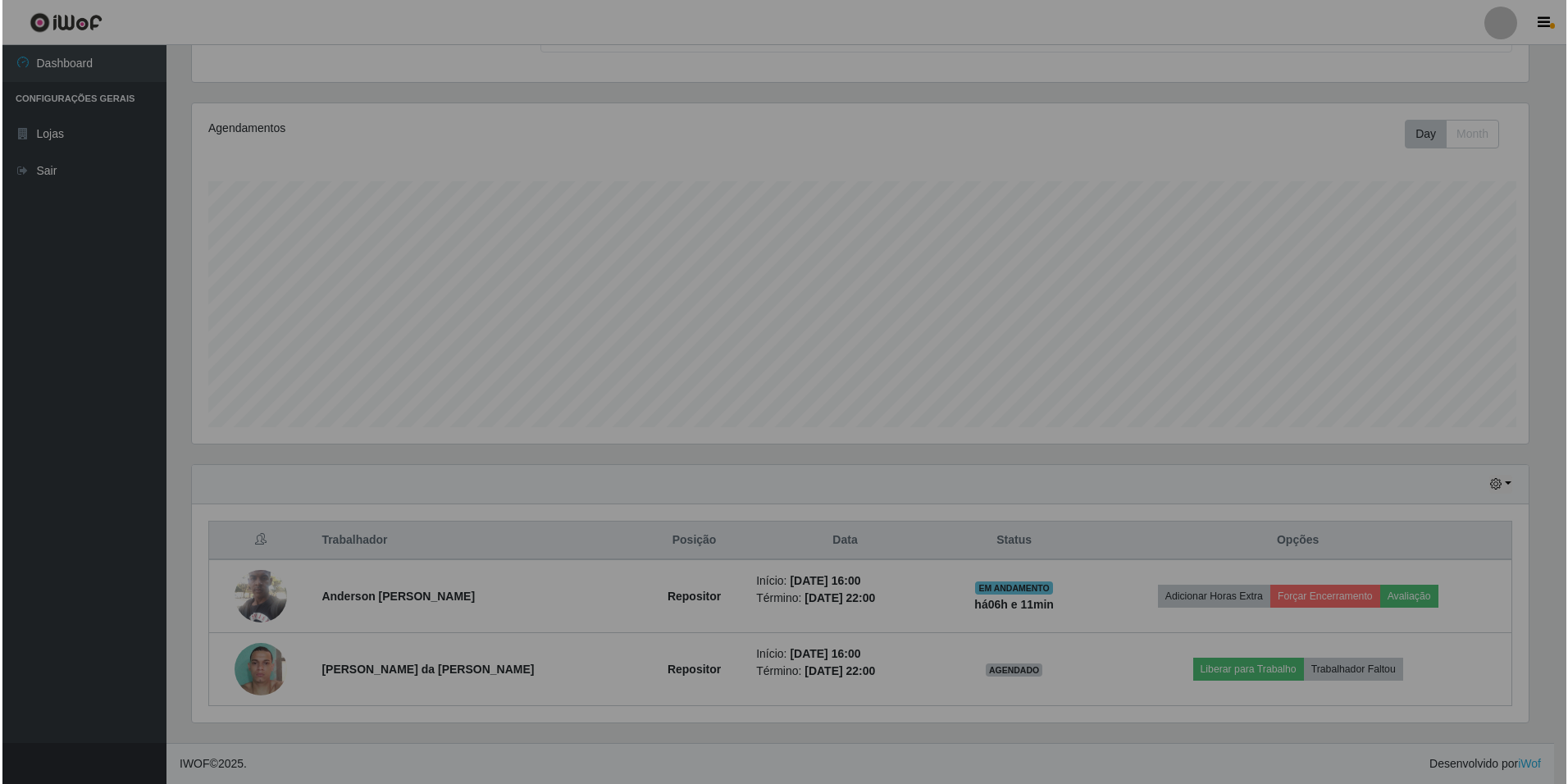
scroll to position [341, 1349]
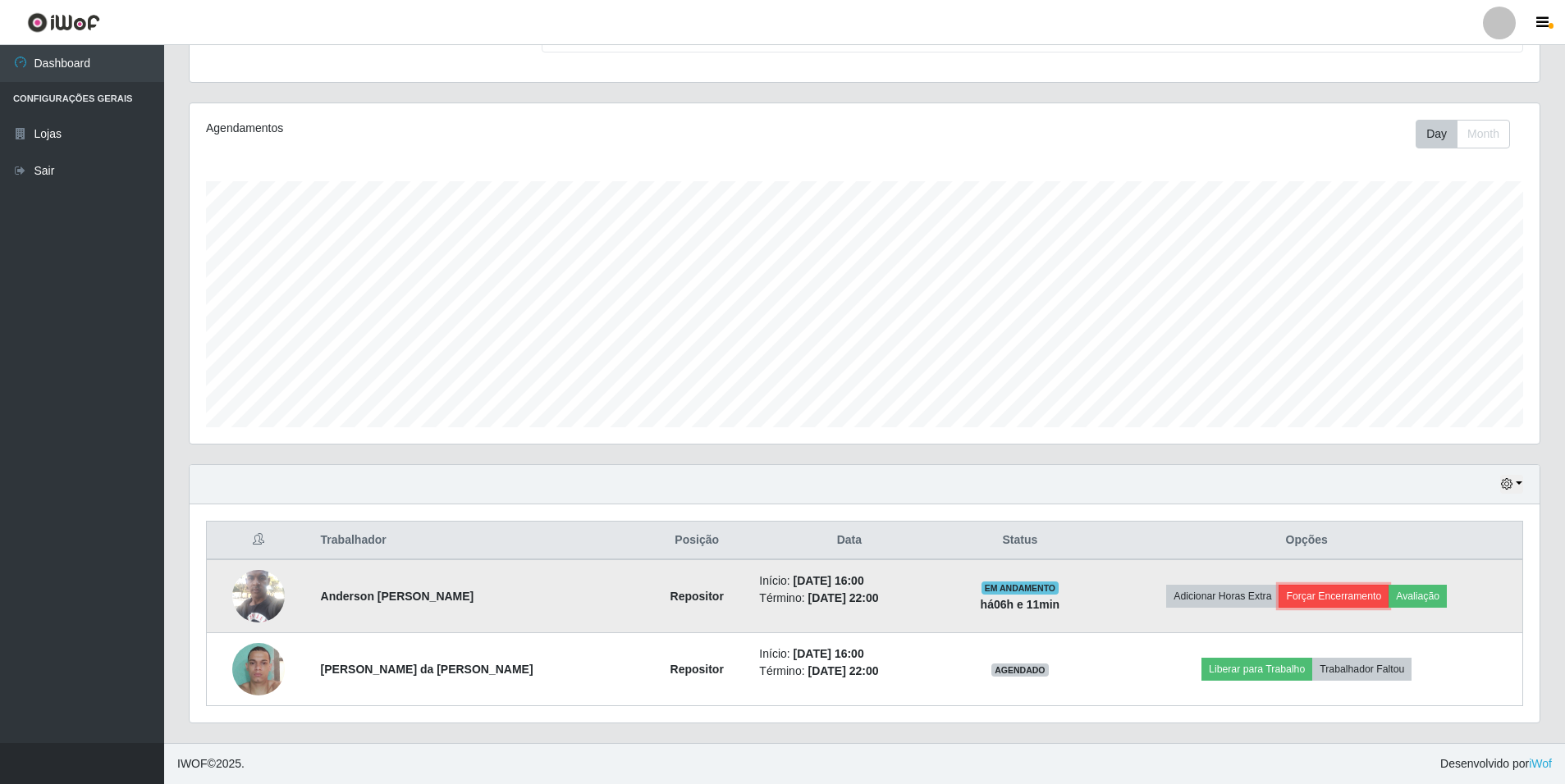
click at [1340, 596] on button "Forçar Encerramento" at bounding box center [1333, 596] width 110 height 23
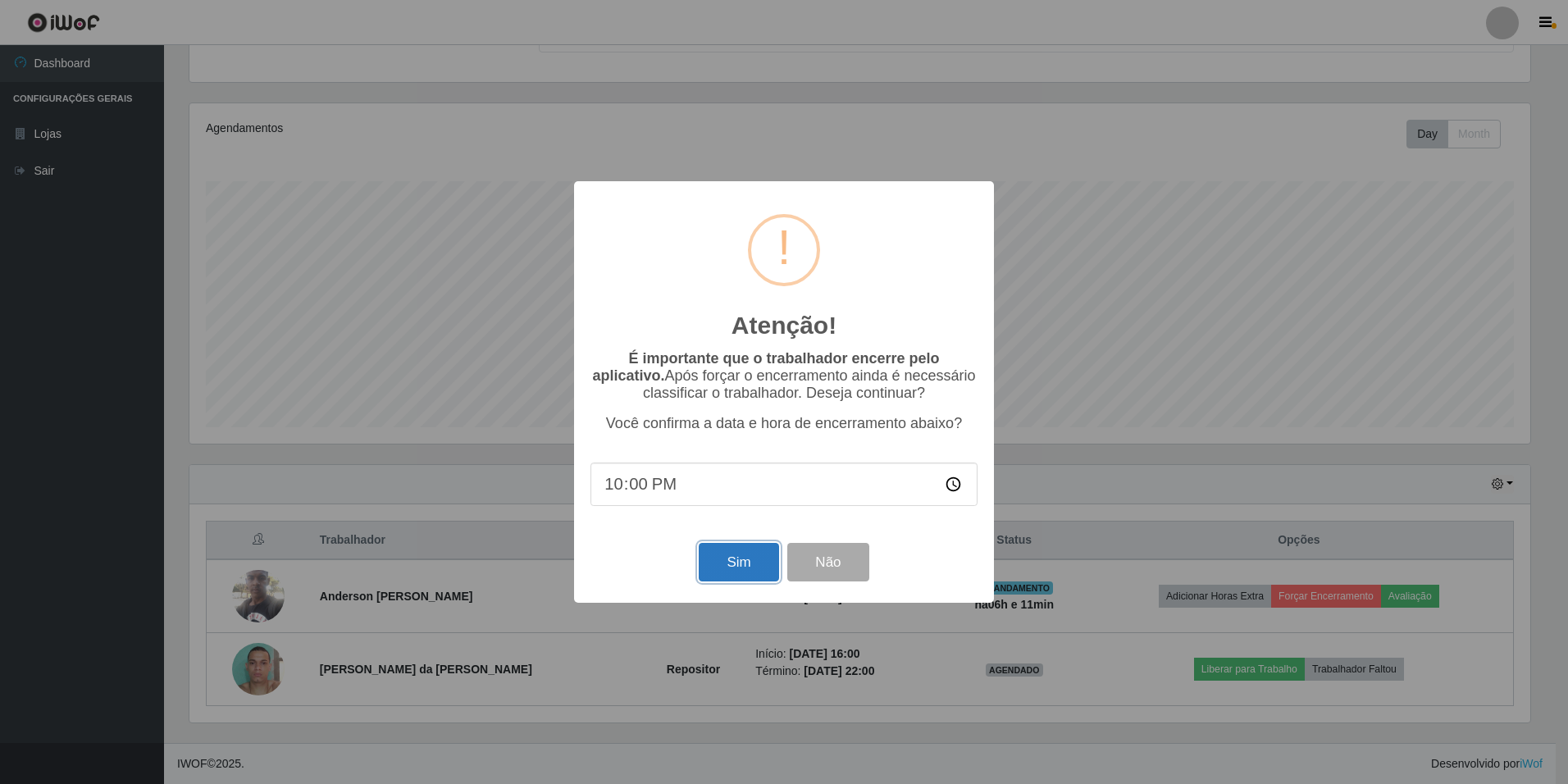
click at [736, 566] on button "Sim" at bounding box center [739, 562] width 79 height 39
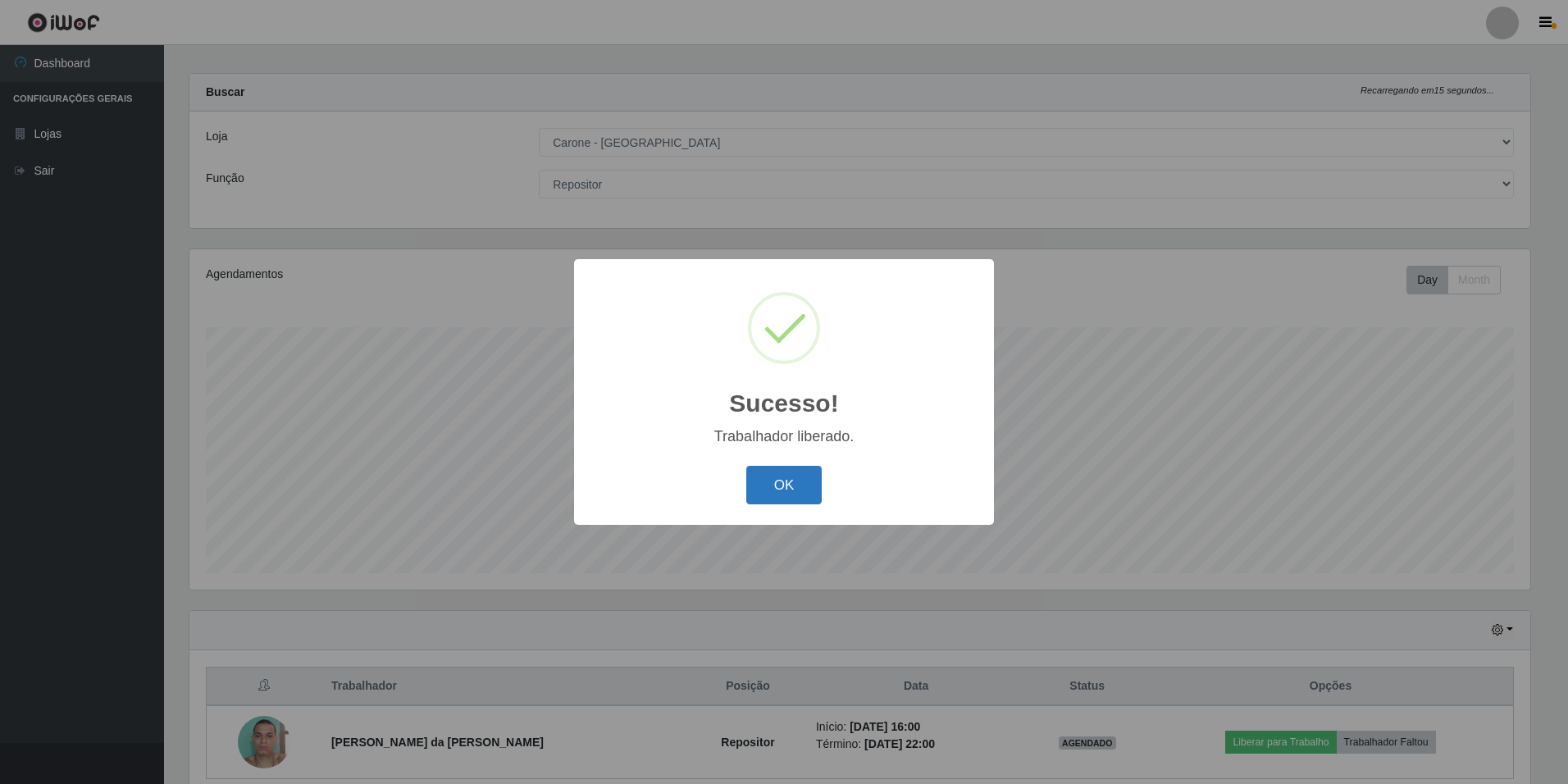
click at [796, 469] on button "OK" at bounding box center [784, 485] width 77 height 39
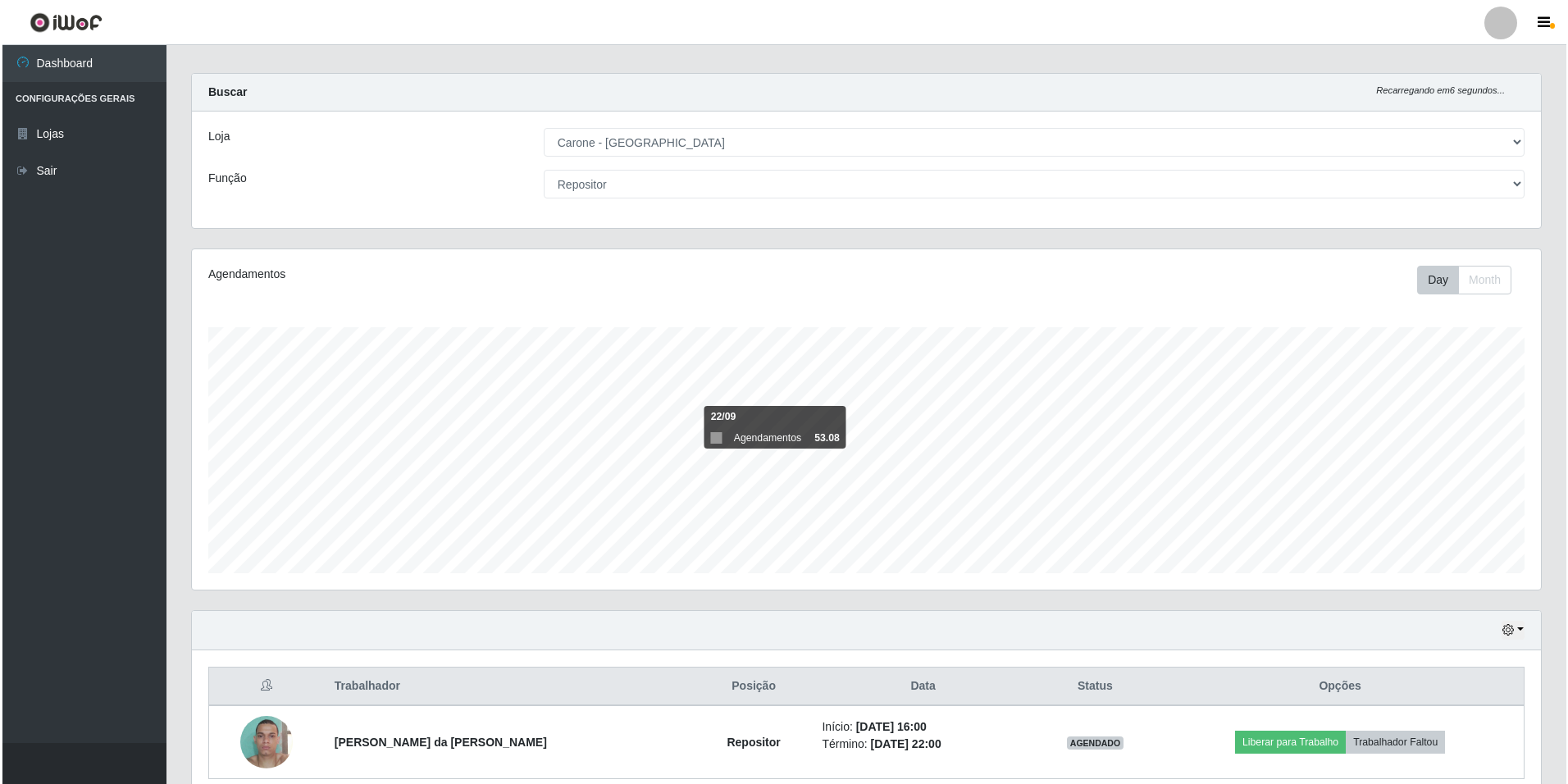
scroll to position [87, 0]
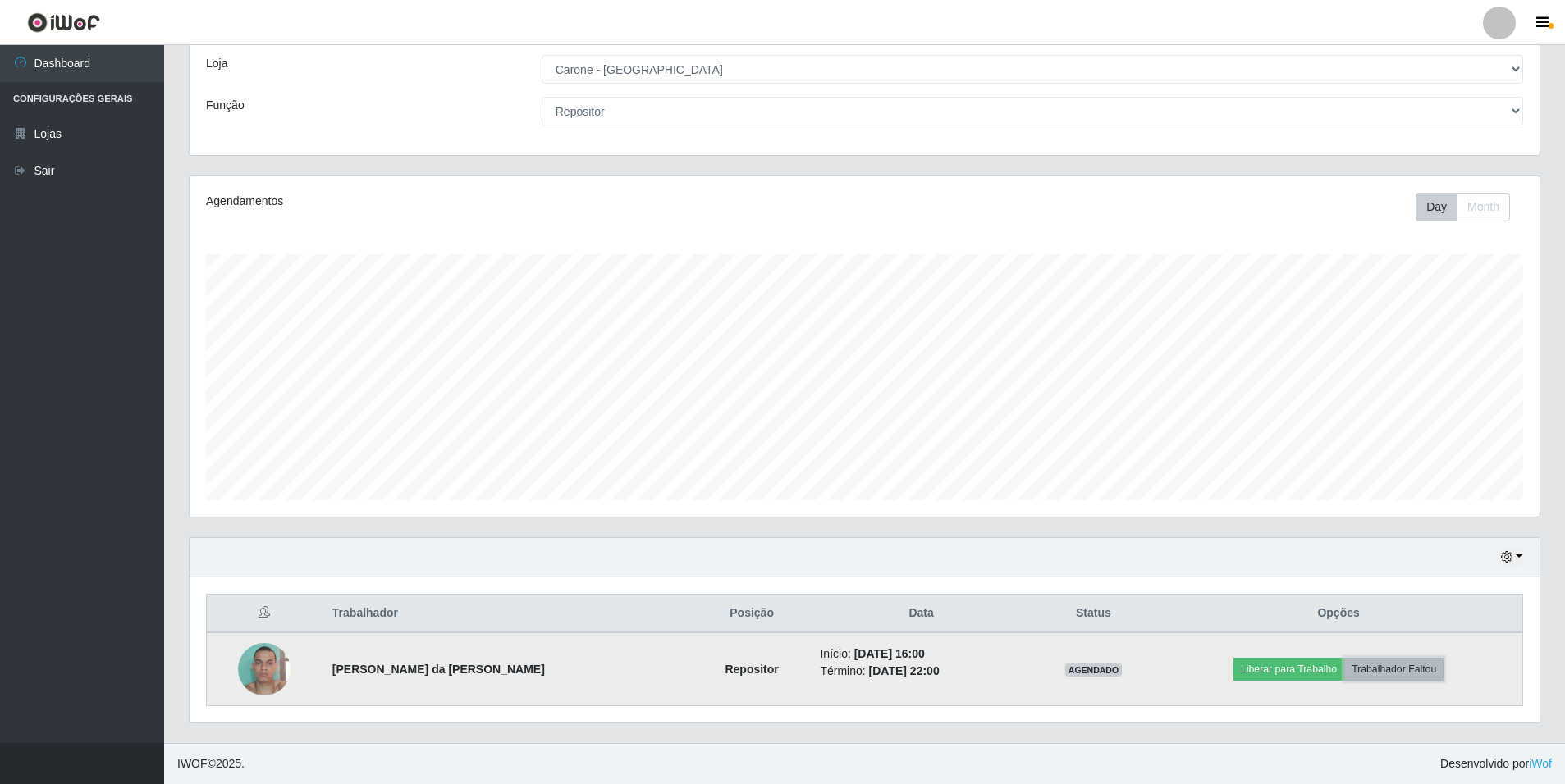
click at [1392, 670] on button "Trabalhador Faltou" at bounding box center [1394, 669] width 99 height 23
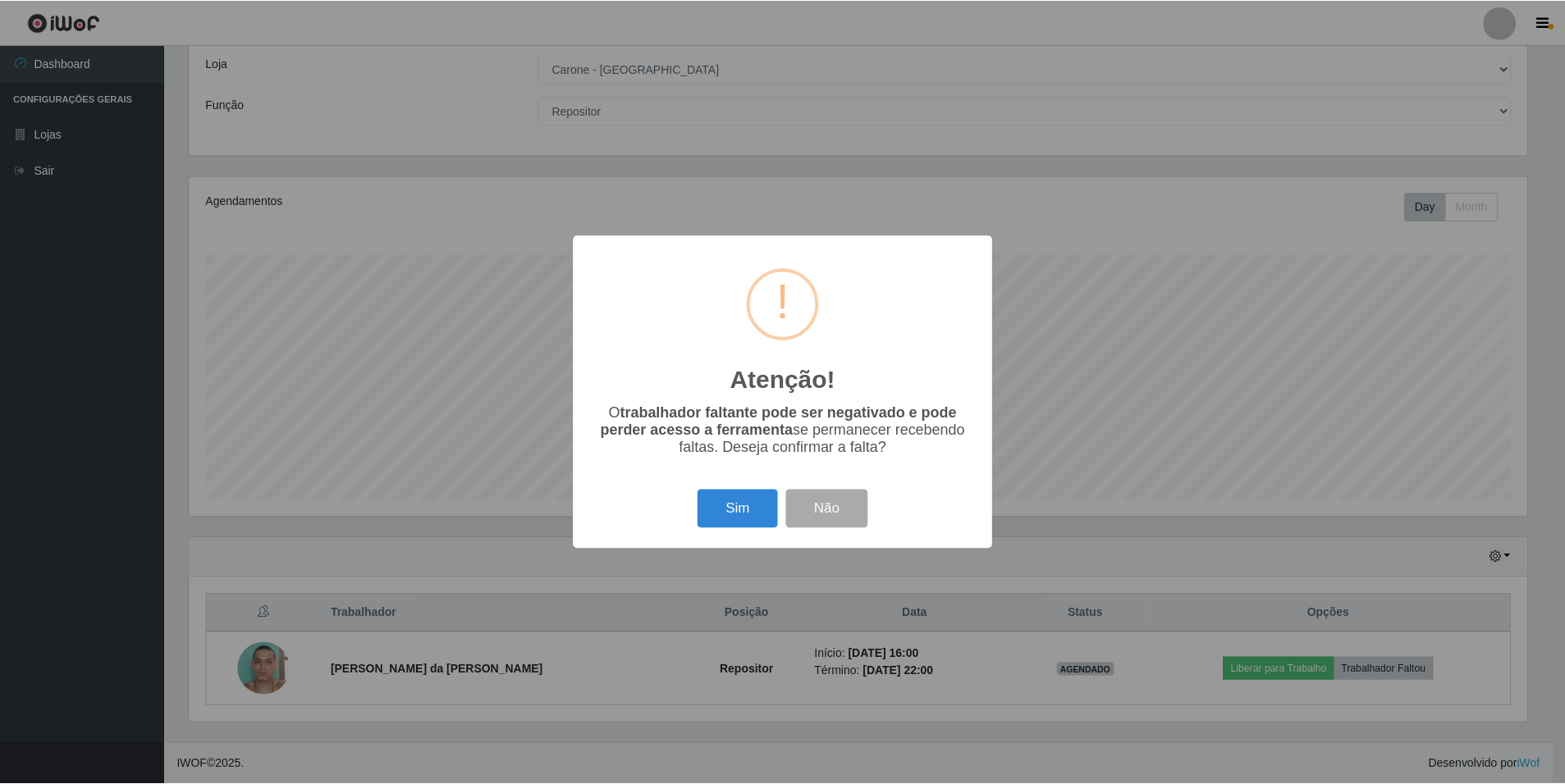
scroll to position [341, 1341]
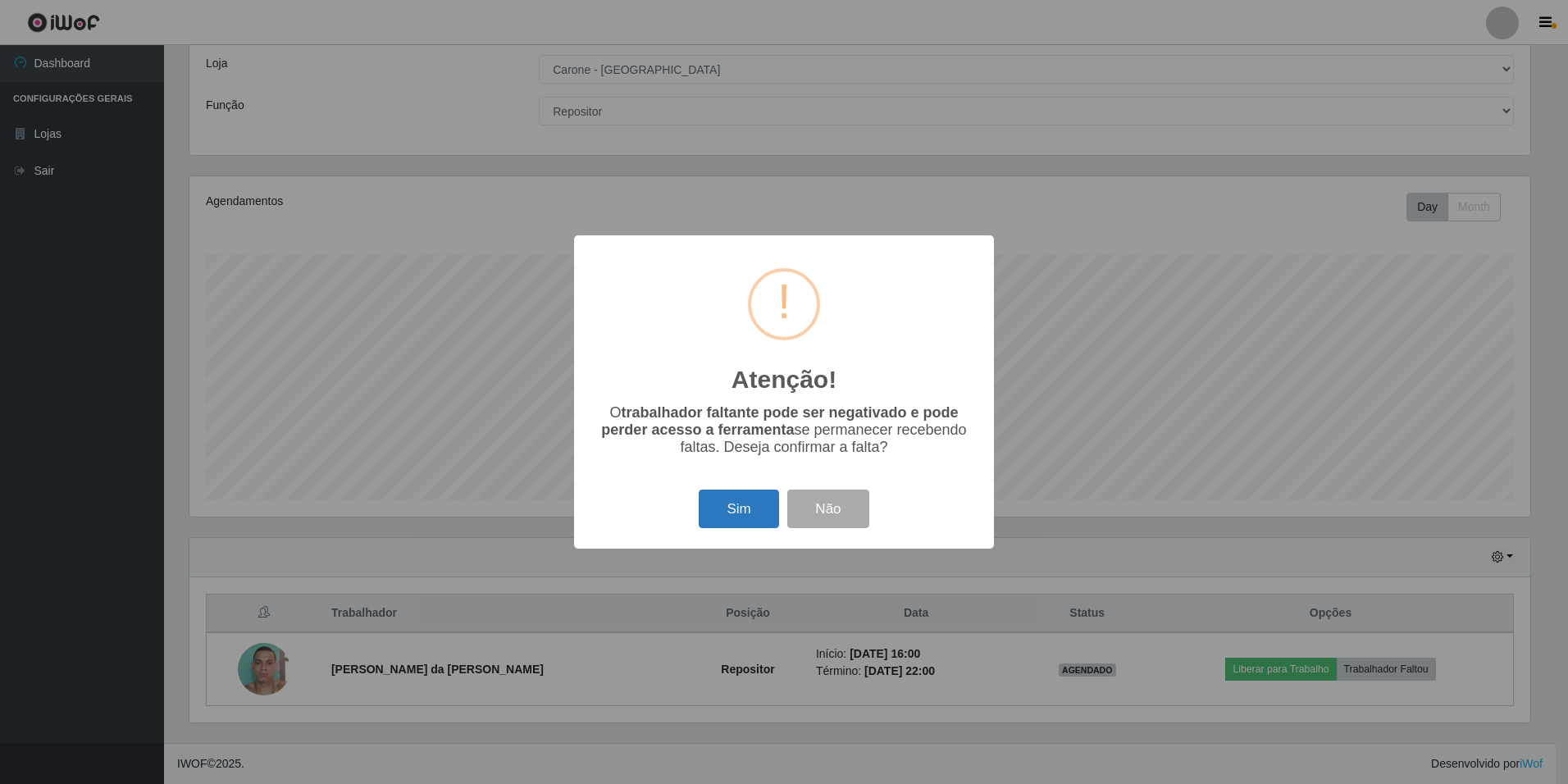
click at [716, 516] on button "Sim" at bounding box center [739, 508] width 79 height 39
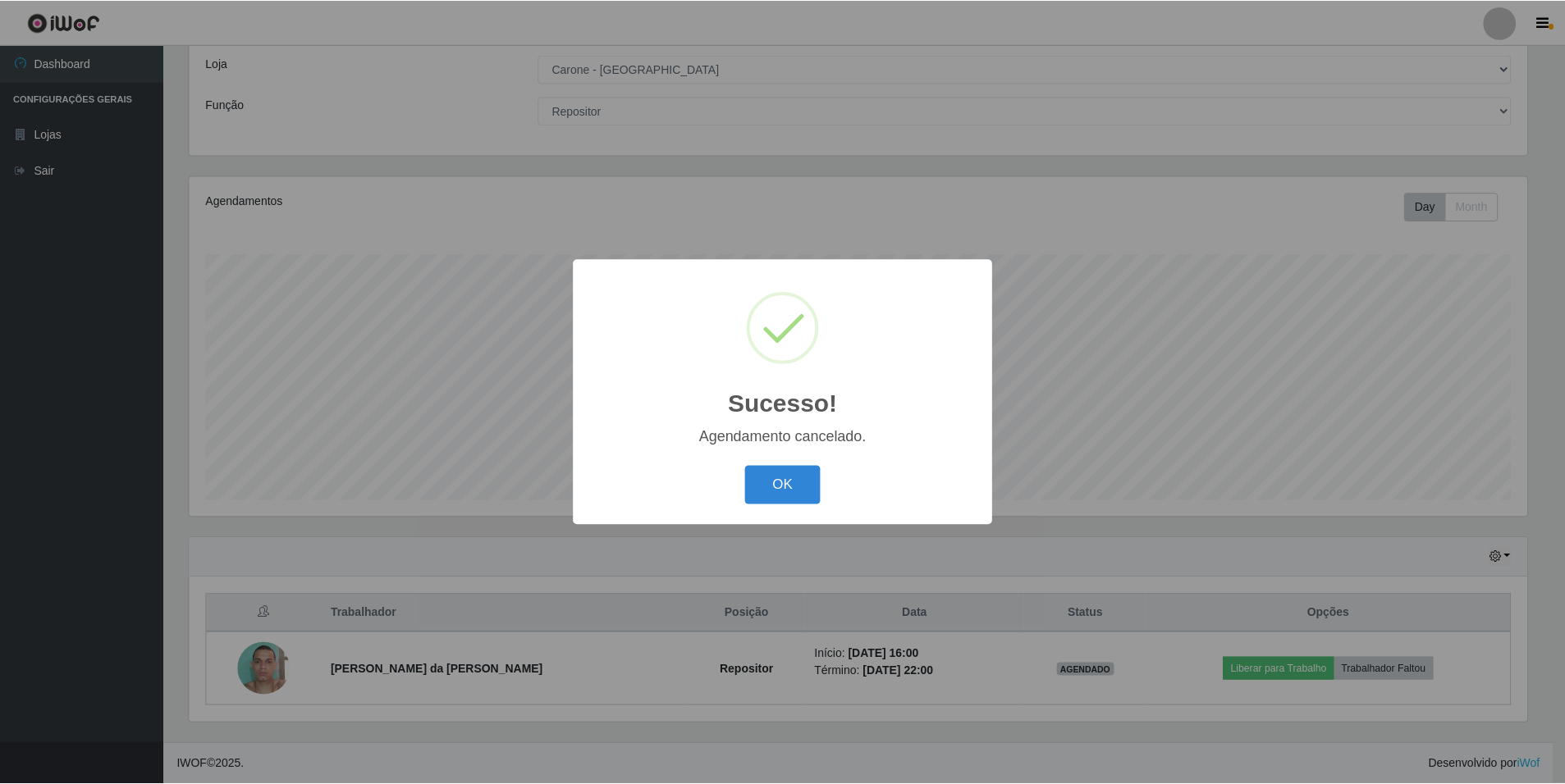
scroll to position [14, 0]
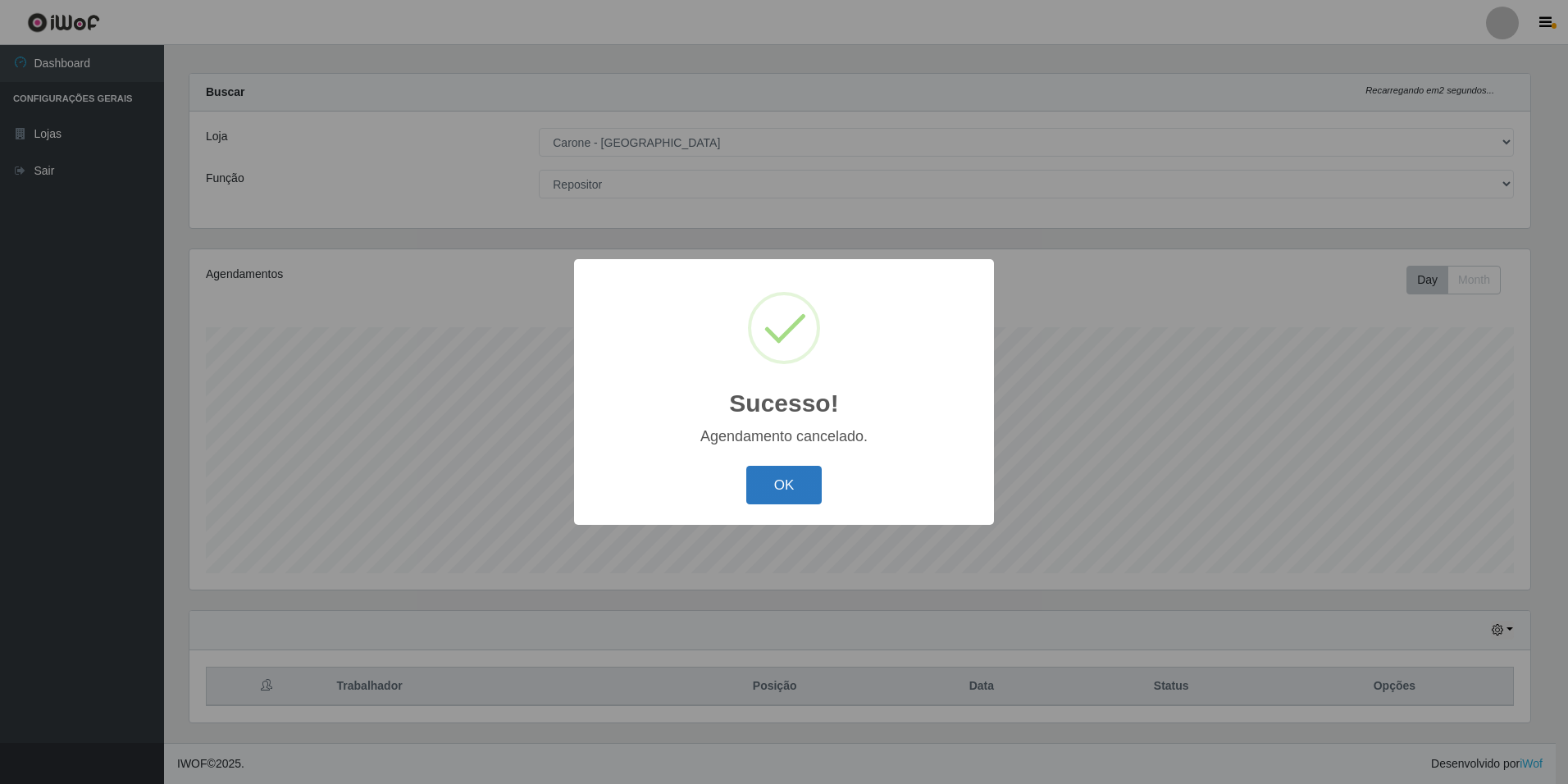
click at [776, 489] on button "OK" at bounding box center [784, 485] width 77 height 39
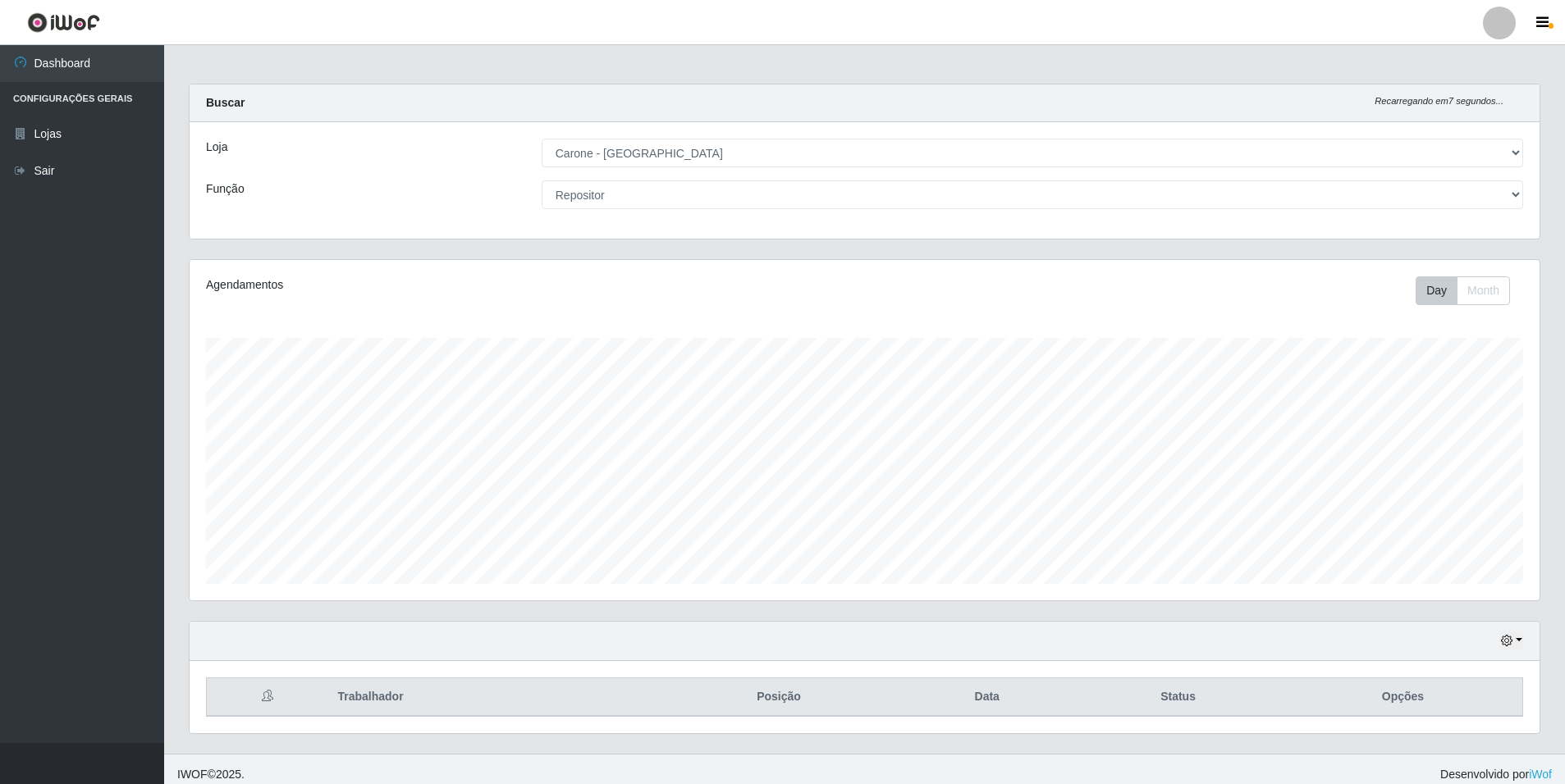
scroll to position [0, 0]
